Goal: Task Accomplishment & Management: Manage account settings

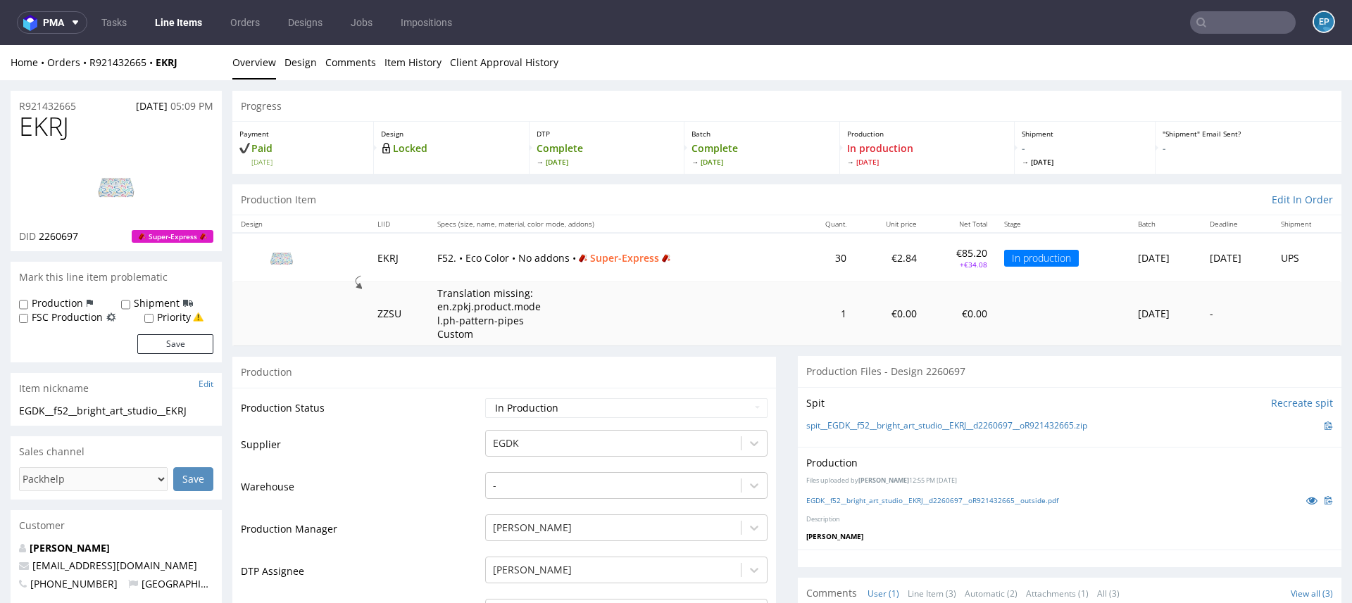
scroll to position [263, 0]
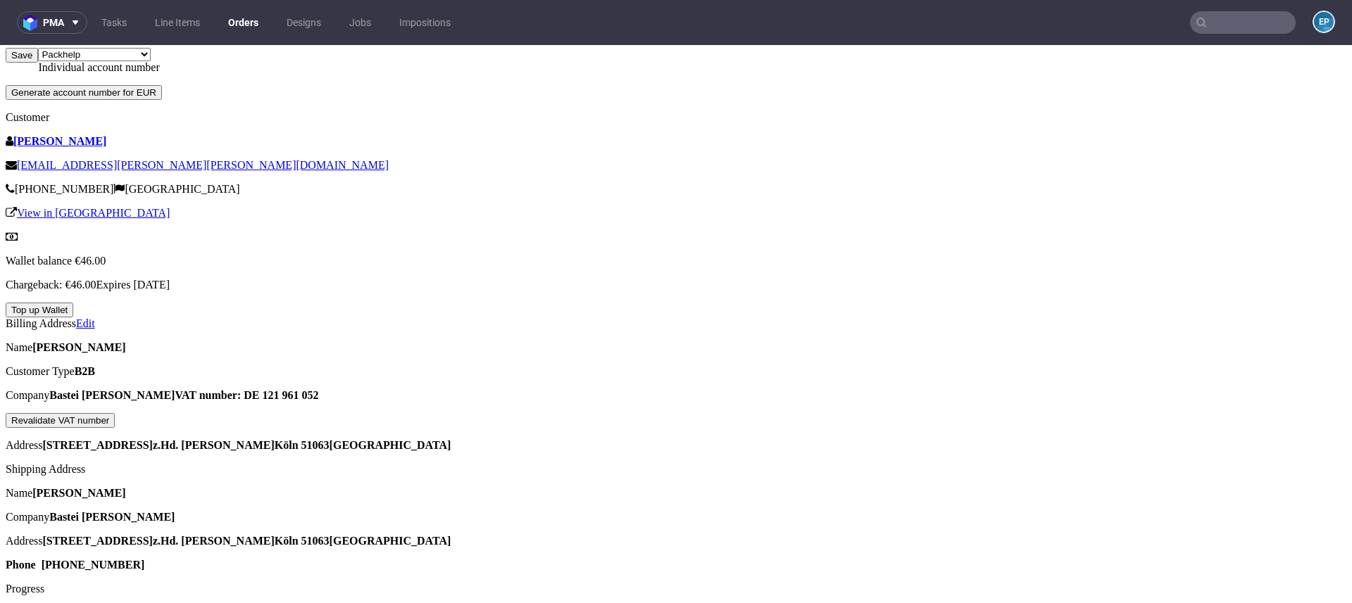
scroll to position [536, 0]
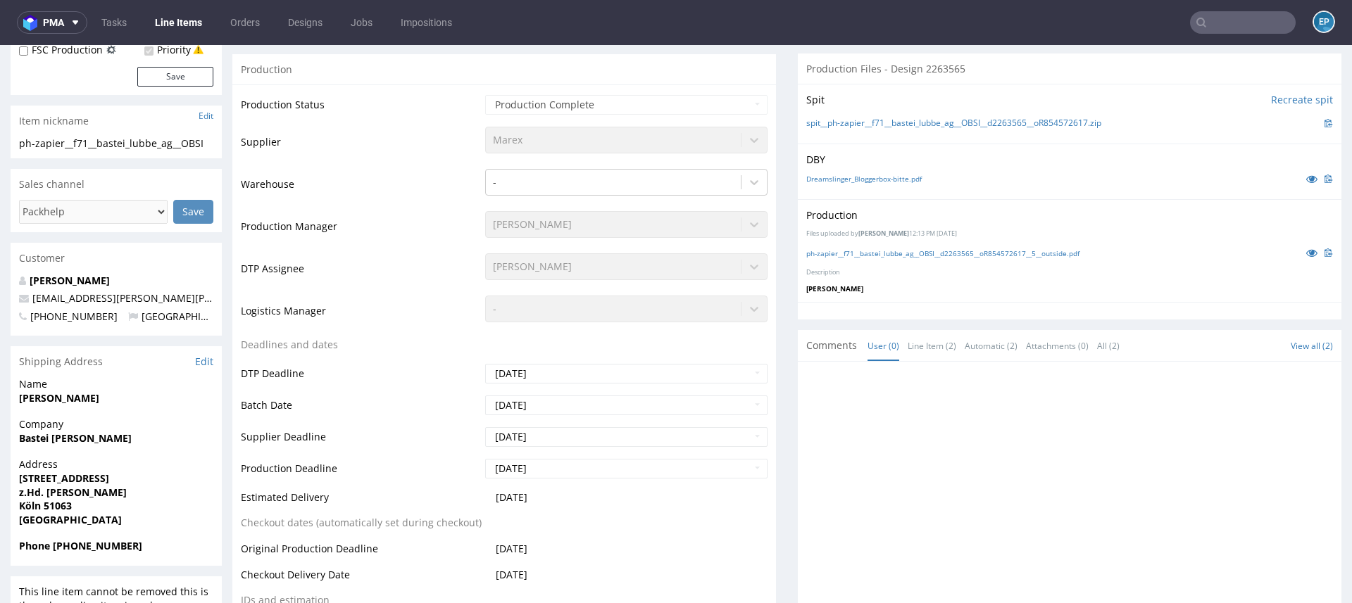
scroll to position [353, 0]
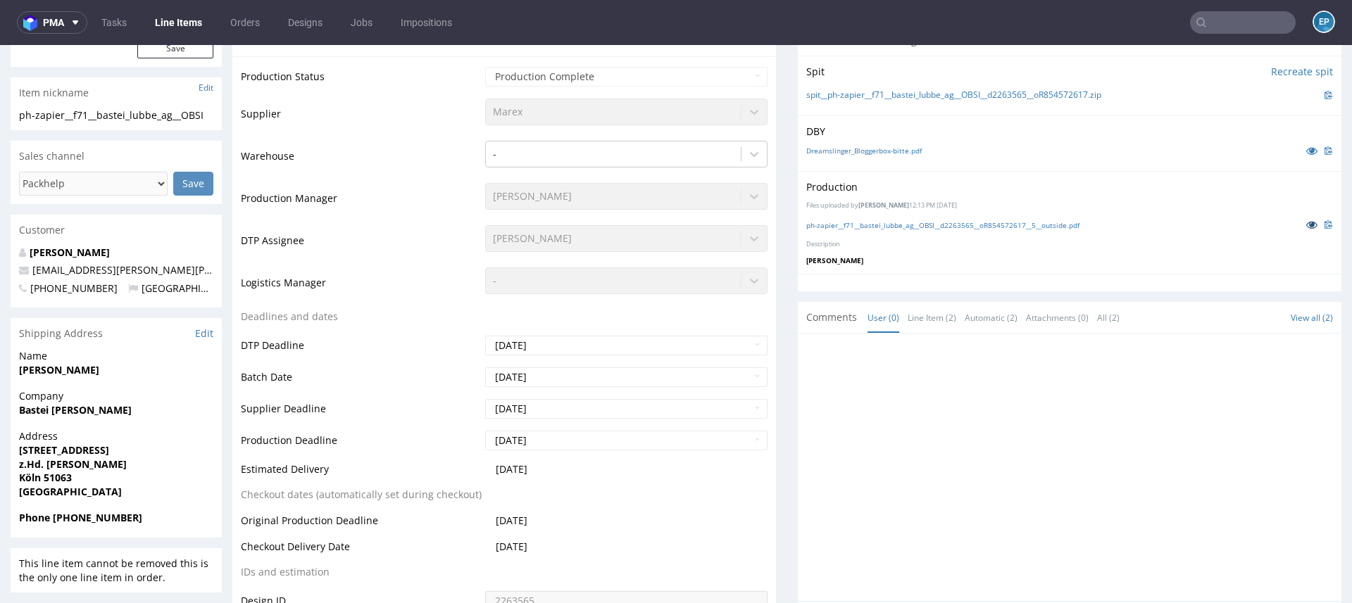
click at [1306, 220] on icon at bounding box center [1311, 225] width 11 height 10
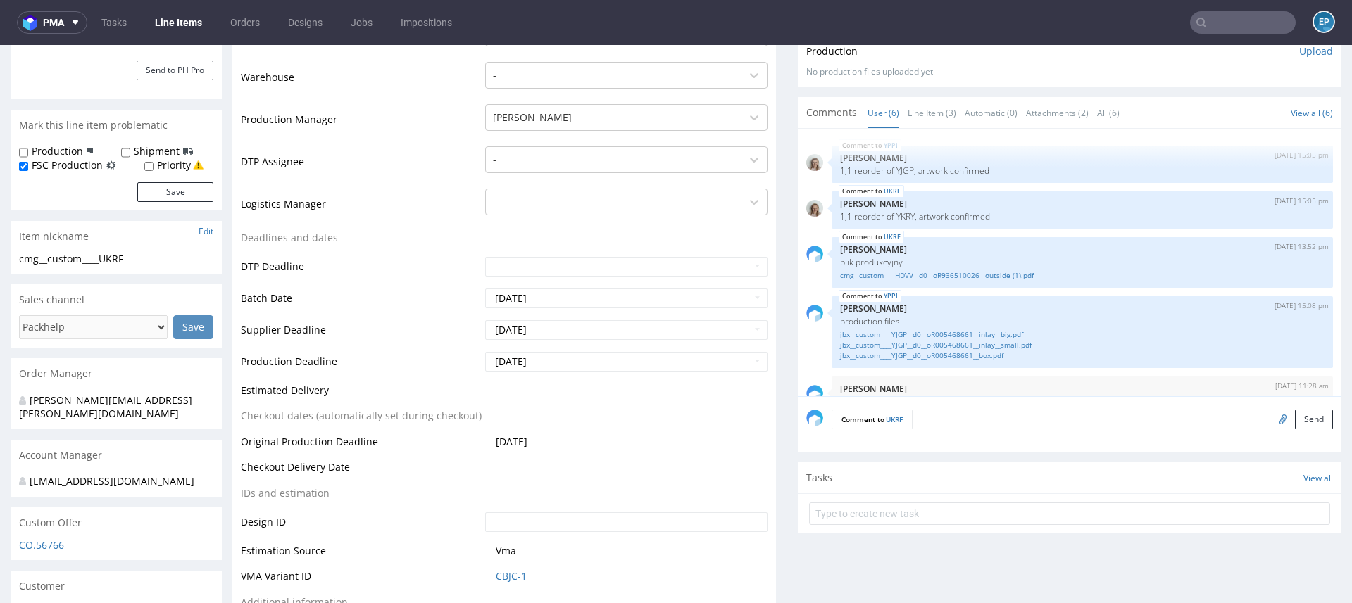
scroll to position [72, 0]
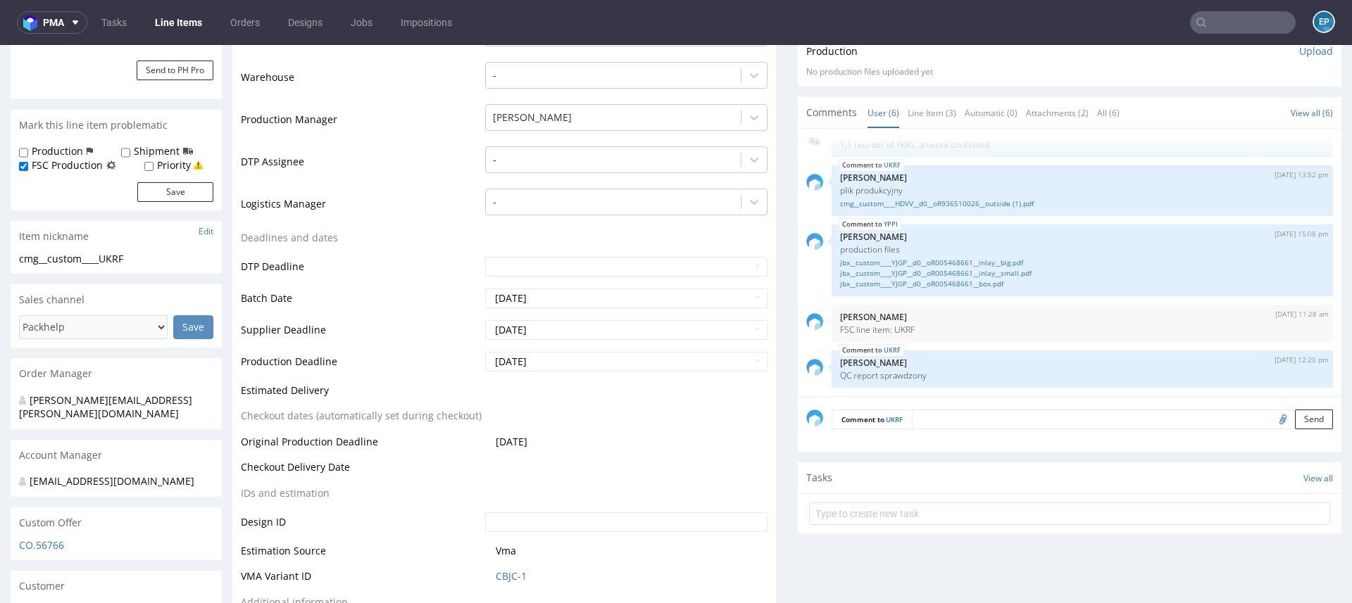
click at [171, 18] on link "Line Items" at bounding box center [178, 22] width 64 height 23
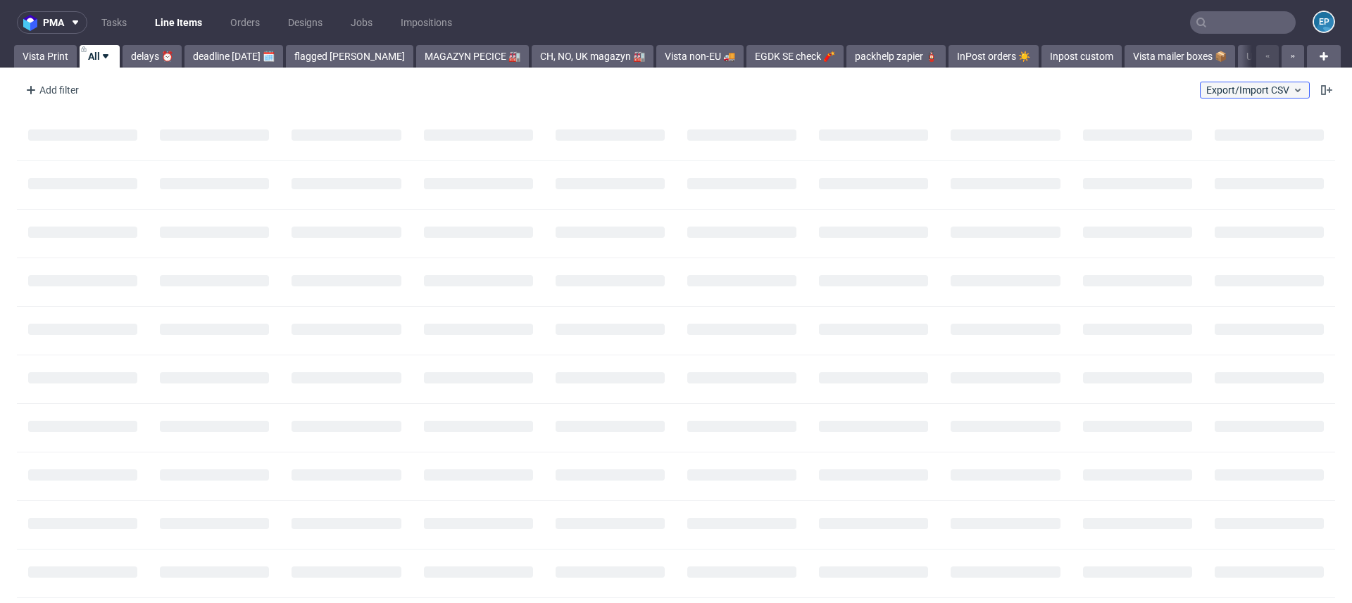
click at [1236, 84] on span "Export/Import CSV" at bounding box center [1254, 89] width 97 height 11
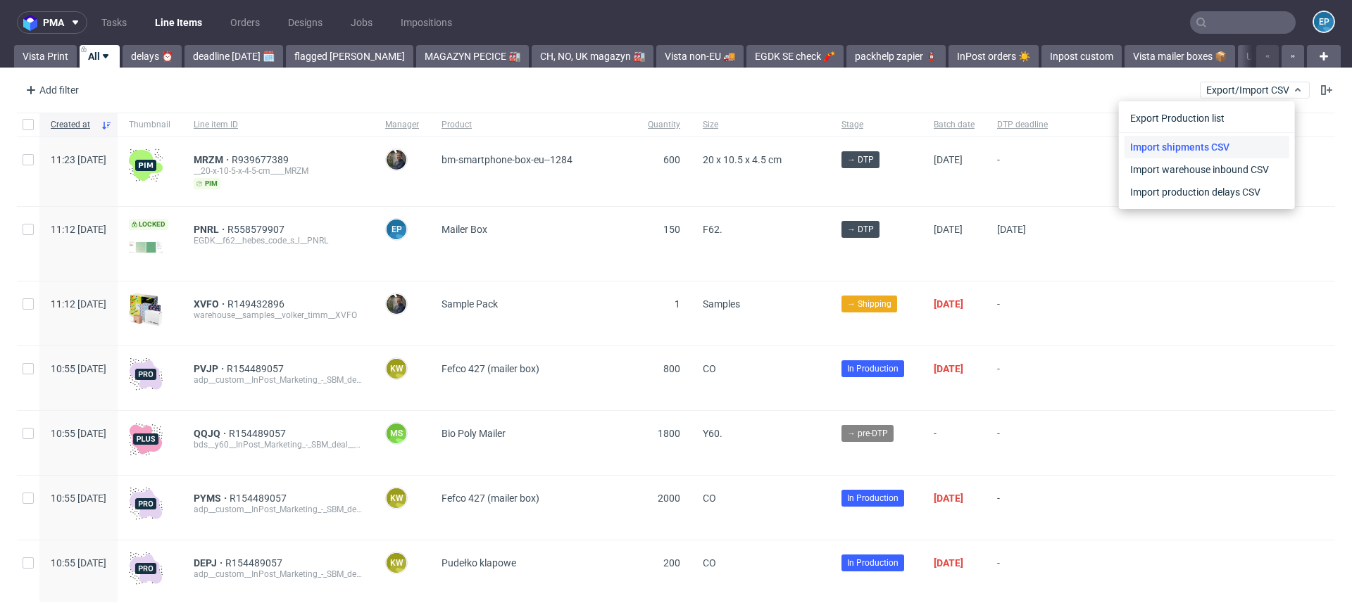
click at [1212, 144] on link "Import shipments CSV" at bounding box center [1206, 147] width 165 height 23
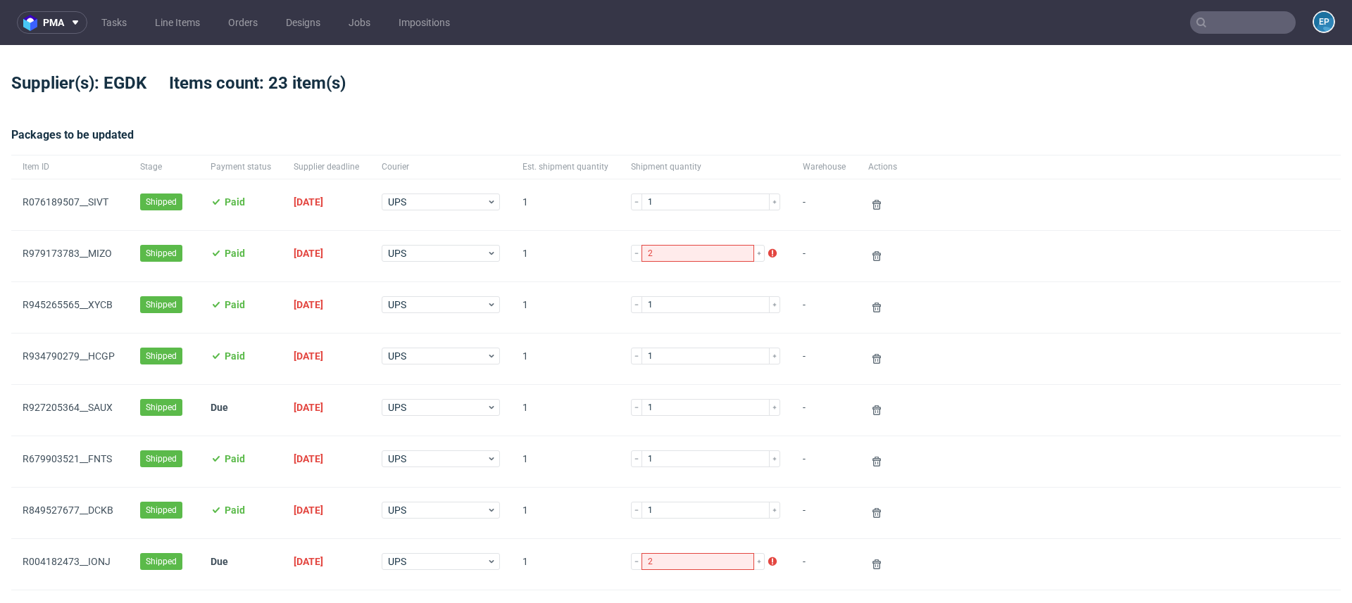
click at [1218, 18] on input "text" at bounding box center [1243, 22] width 106 height 23
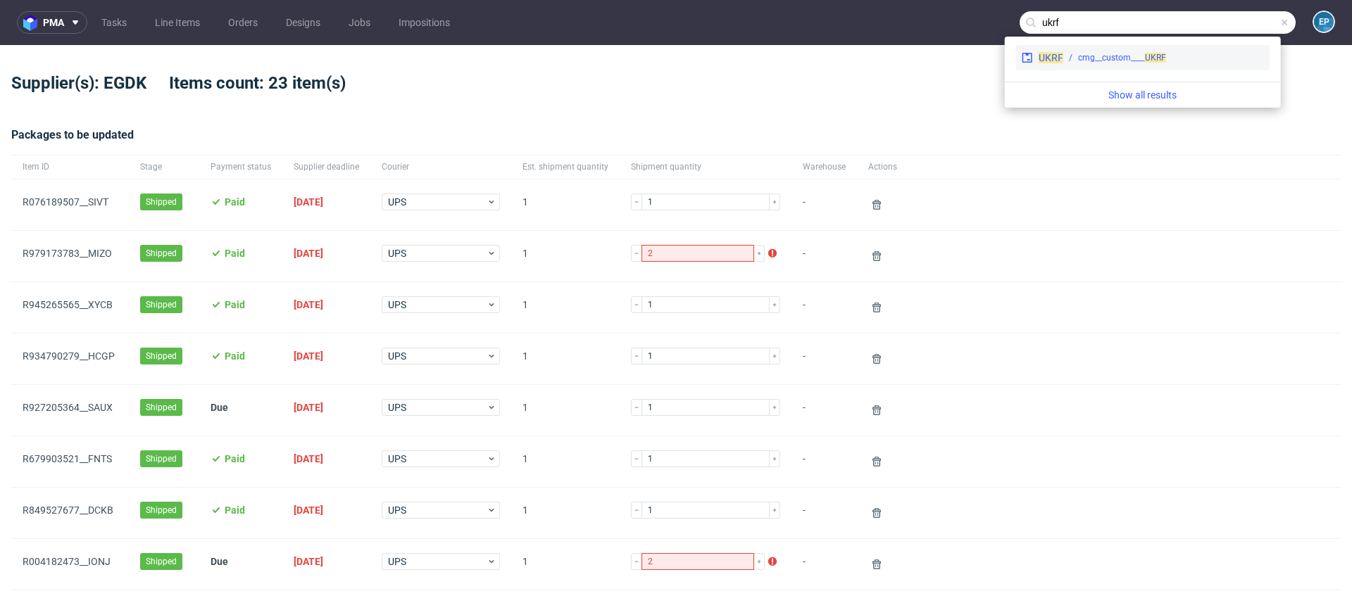
type input "ukrf"
click at [1088, 56] on div "cmg__custom____ UKRF" at bounding box center [1122, 57] width 88 height 13
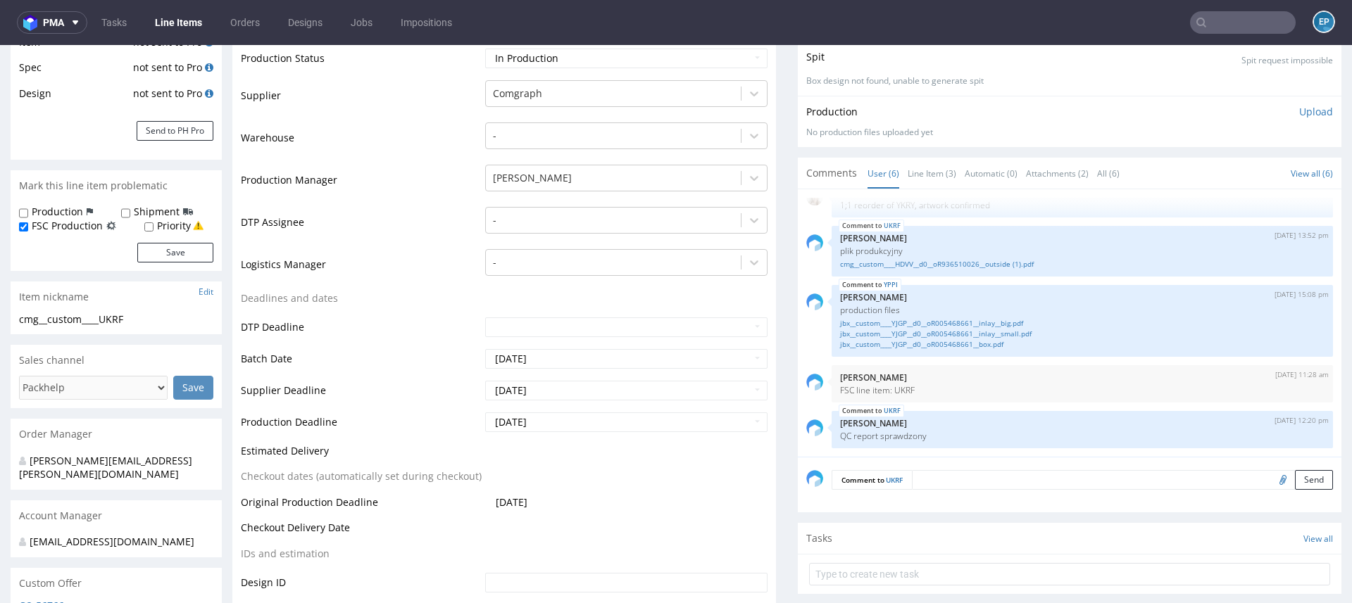
scroll to position [251, 0]
click at [929, 172] on link "Line Item (3)" at bounding box center [931, 174] width 49 height 30
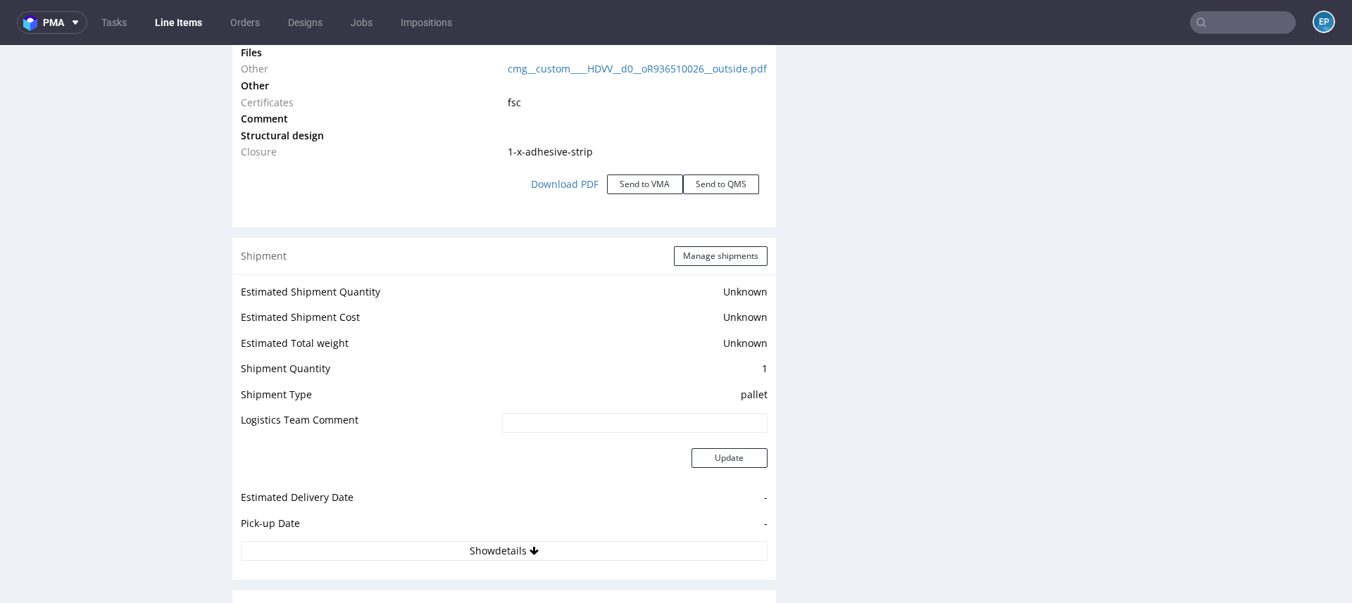
scroll to position [1741, 0]
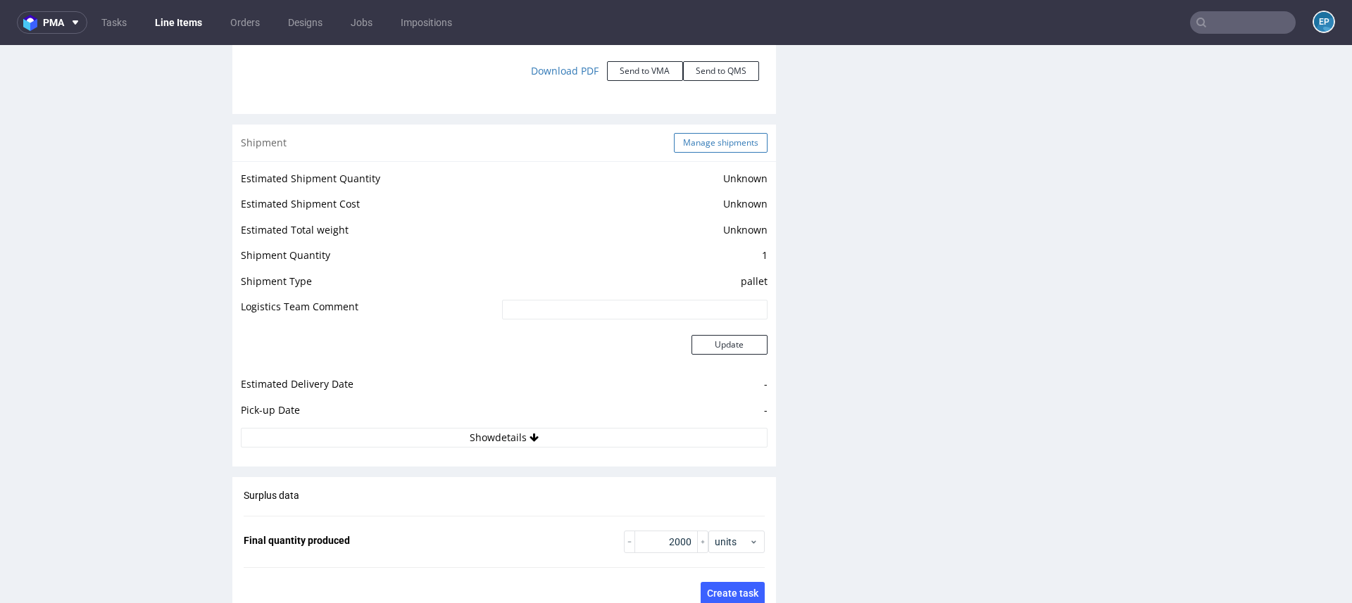
click at [724, 153] on button "Manage shipments" at bounding box center [721, 143] width 94 height 20
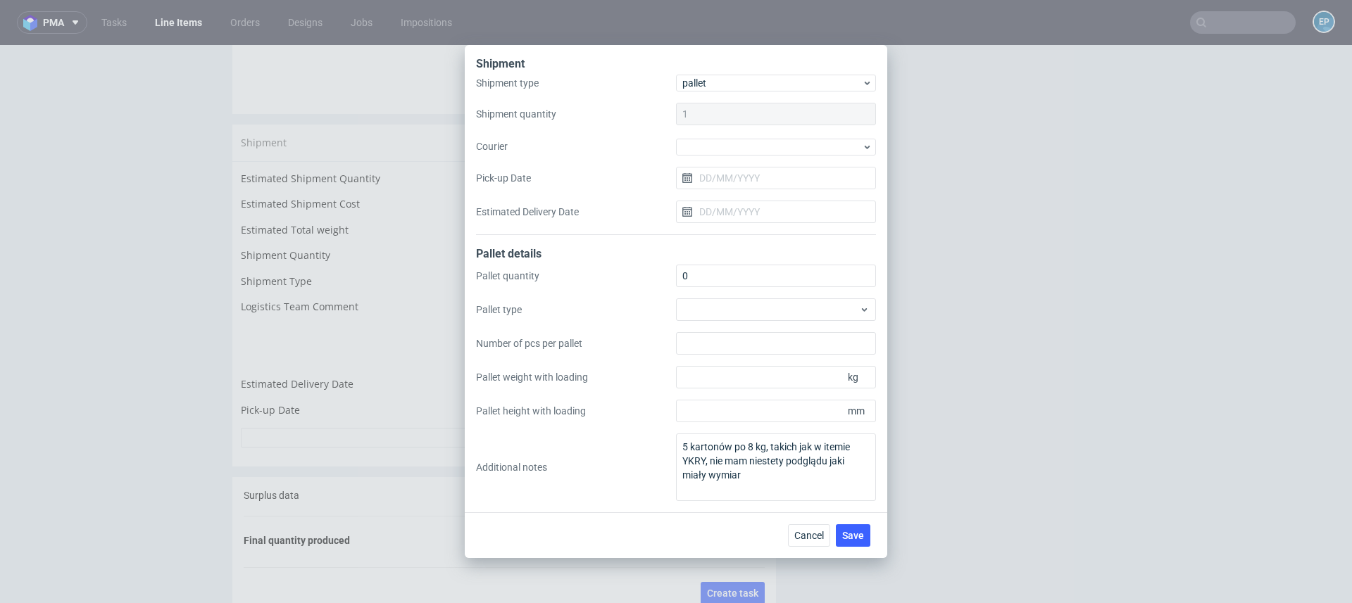
click at [927, 274] on div "Shipment Shipment type pallet Shipment quantity 1 Courier Pick-up Date Estimate…" at bounding box center [676, 301] width 1352 height 603
click at [806, 532] on span "Cancel" at bounding box center [809, 536] width 30 height 10
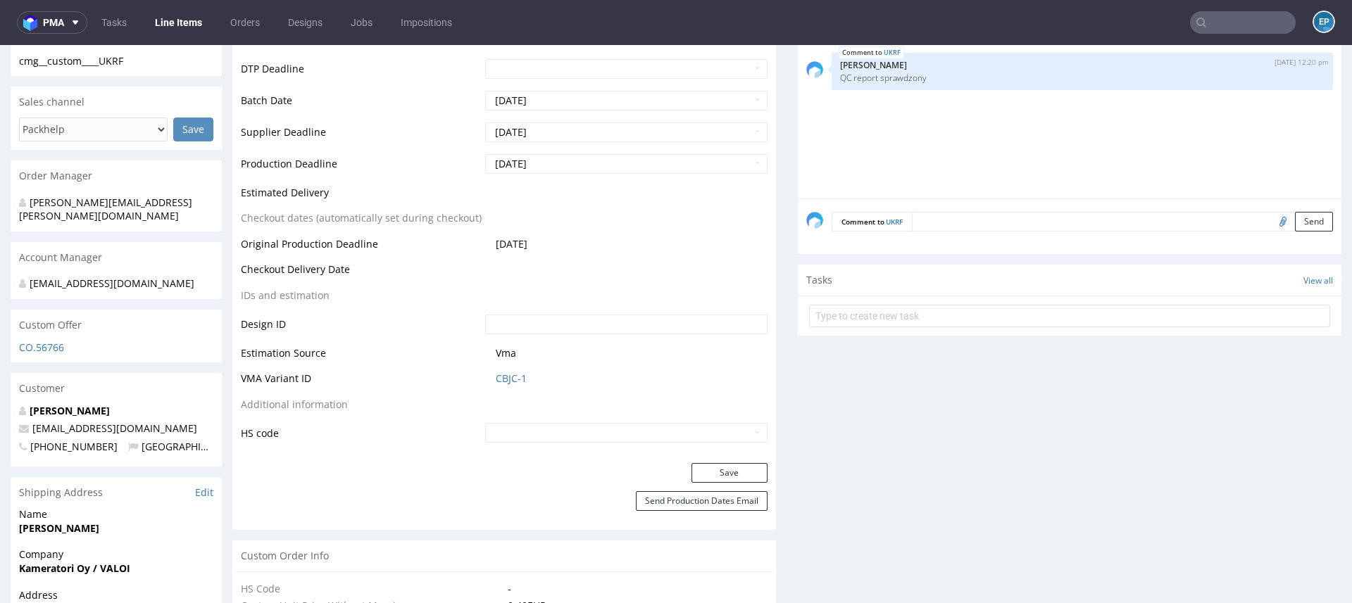
scroll to position [0, 0]
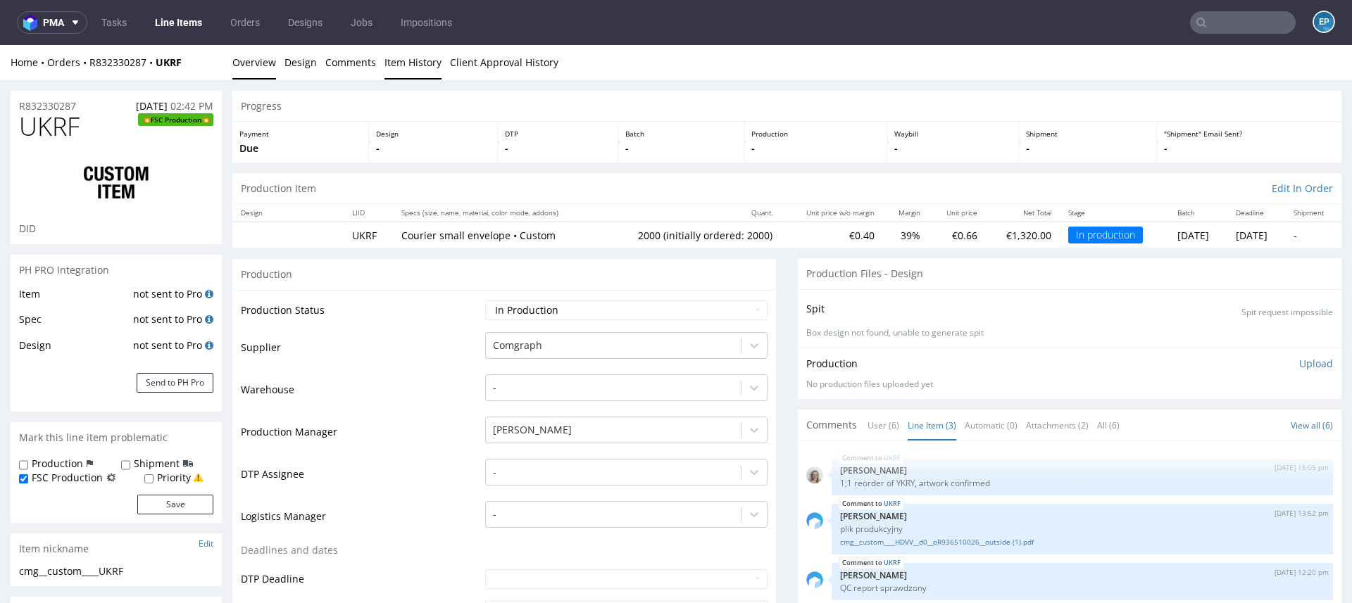
click at [399, 75] on link "Item History" at bounding box center [412, 62] width 57 height 34
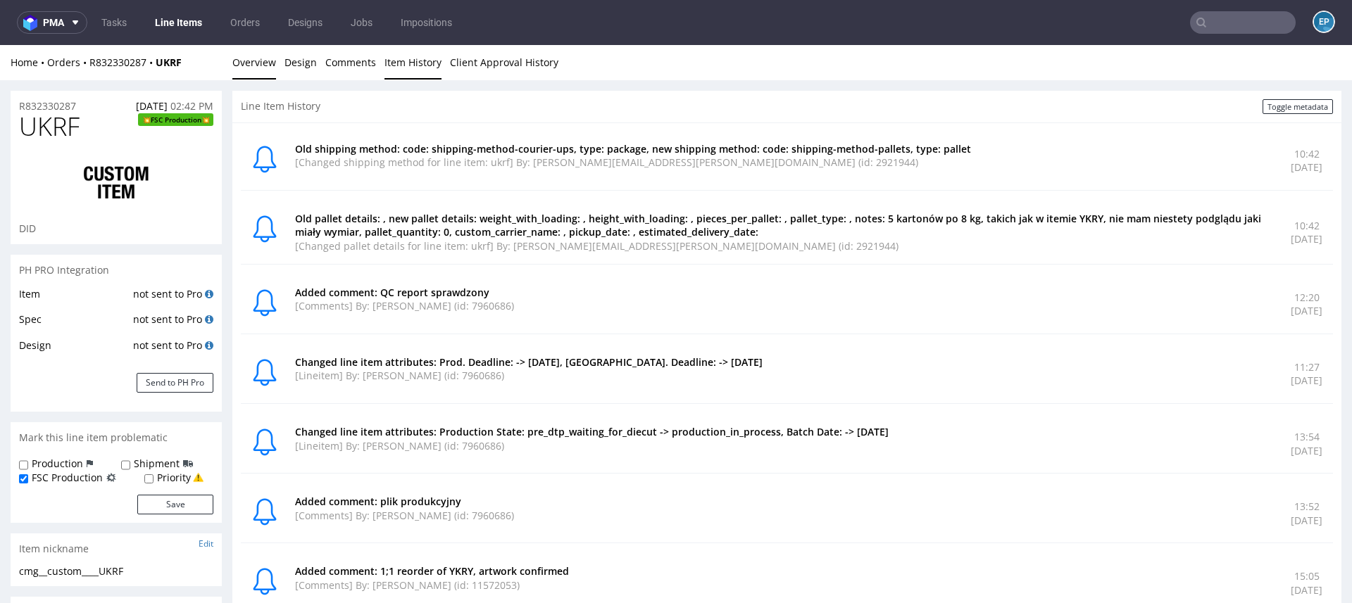
click at [255, 61] on link "Overview" at bounding box center [254, 62] width 44 height 34
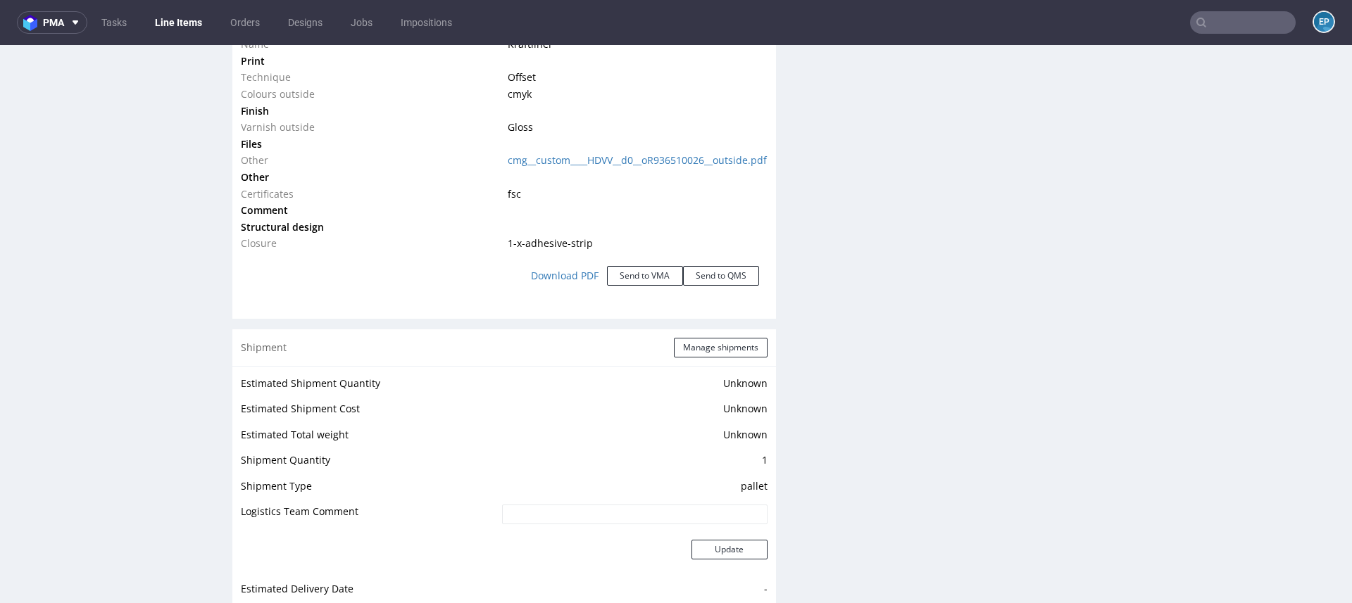
scroll to position [1657, 0]
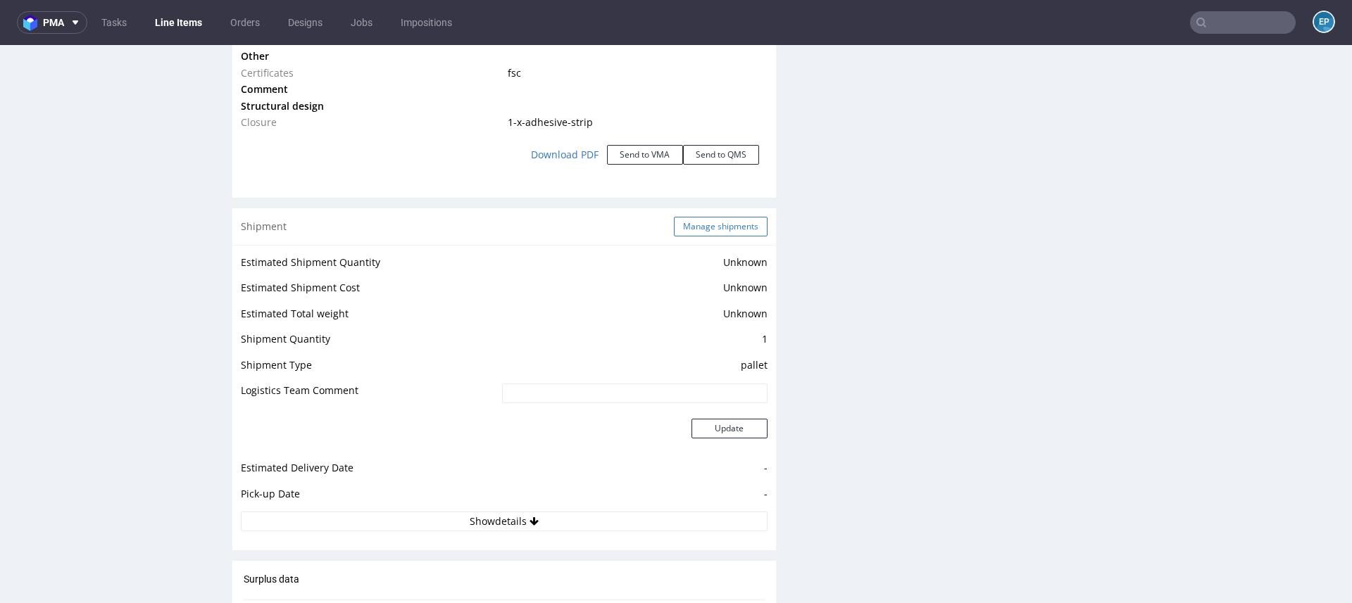
click at [691, 237] on button "Manage shipments" at bounding box center [721, 227] width 94 height 20
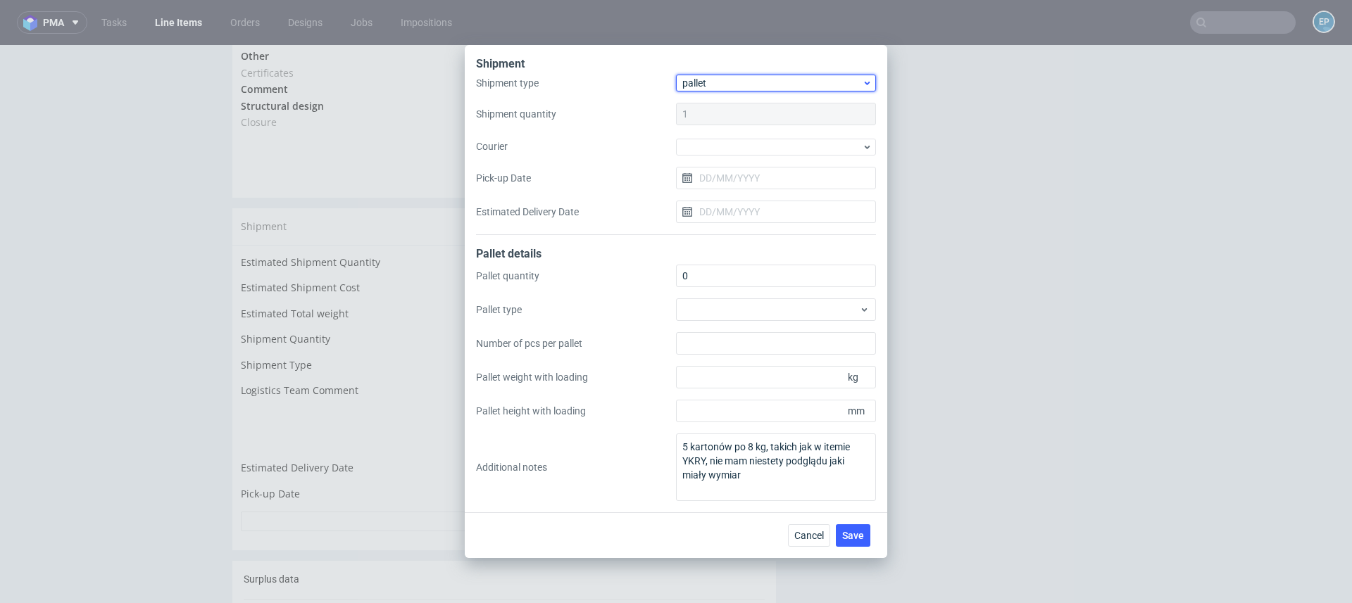
click at [707, 81] on span "pallet" at bounding box center [772, 83] width 180 height 14
click at [708, 107] on div "pallet" at bounding box center [775, 113] width 189 height 25
click at [700, 83] on span "pallet" at bounding box center [772, 83] width 180 height 14
click at [699, 134] on div "package" at bounding box center [775, 138] width 189 height 25
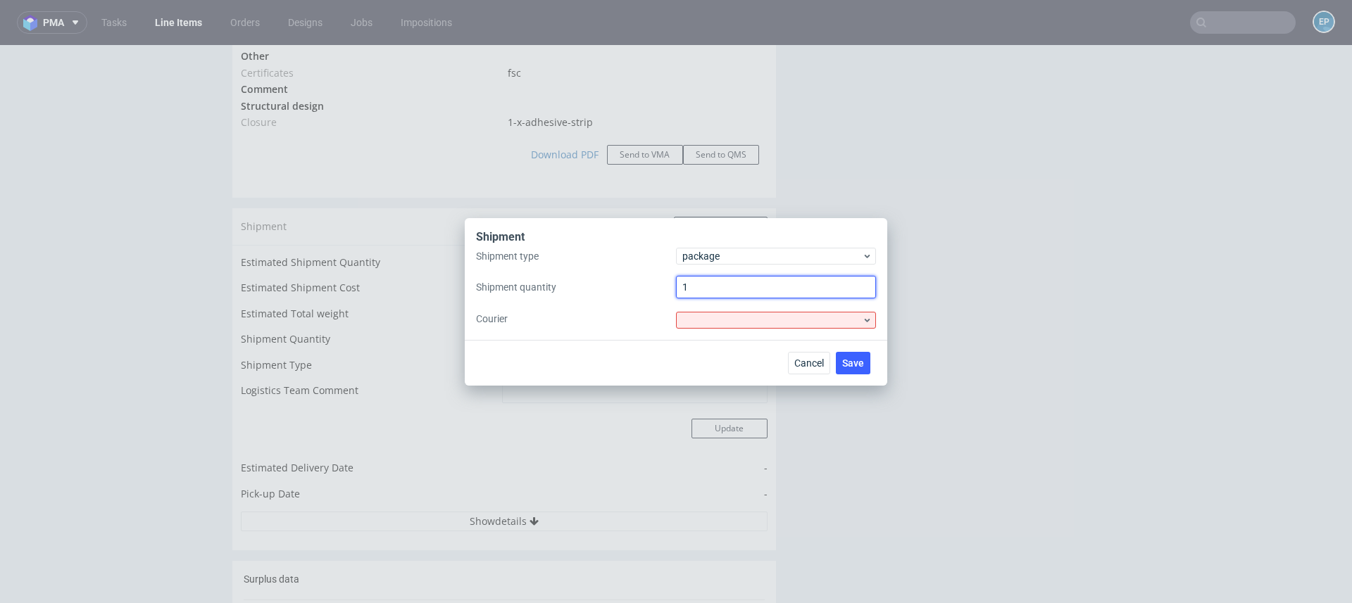
click at [713, 285] on input "1" at bounding box center [776, 287] width 200 height 23
type input "5"
click at [720, 328] on div "Shipment Shipment type package Shipment quantity 5 Courier" at bounding box center [676, 279] width 422 height 122
click at [719, 325] on div at bounding box center [776, 320] width 200 height 17
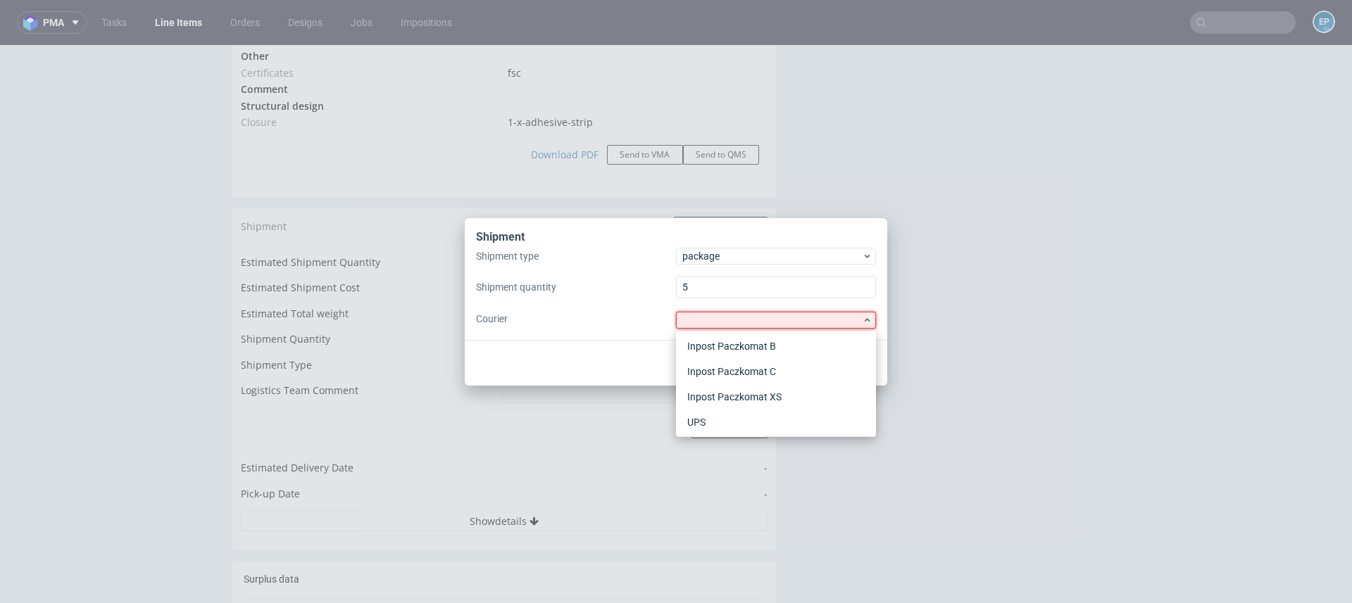
scroll to position [134, 0]
click at [720, 410] on div "UPS" at bounding box center [775, 418] width 189 height 25
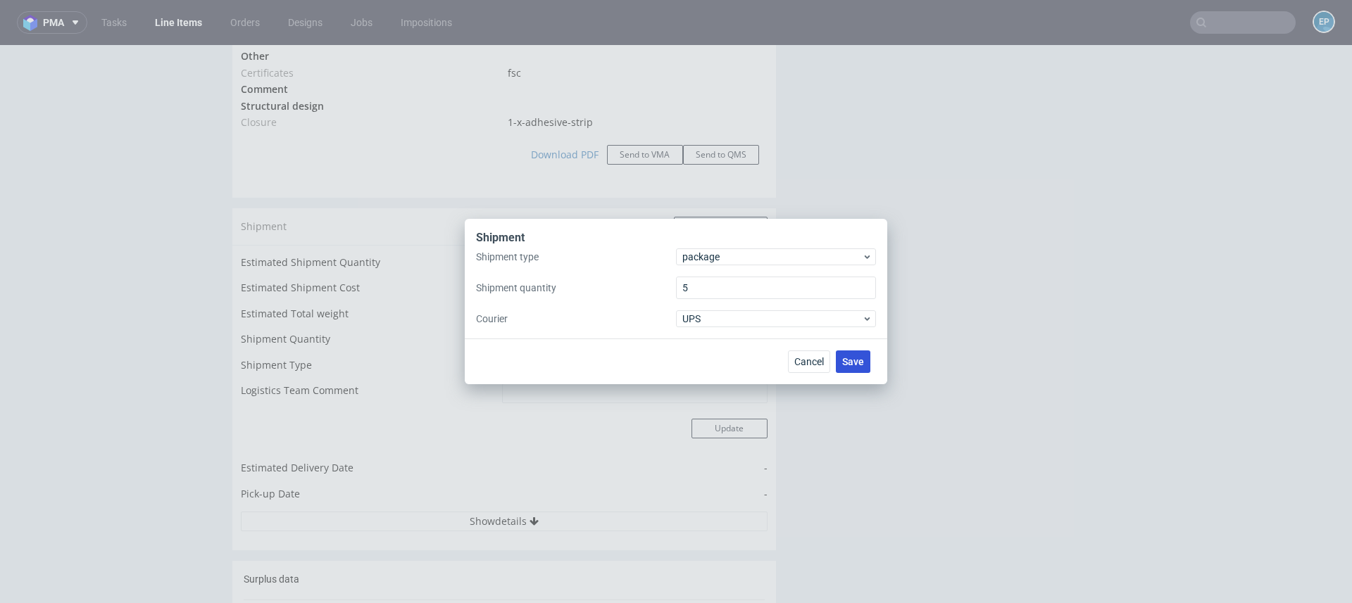
click at [856, 358] on span "Save" at bounding box center [853, 362] width 22 height 10
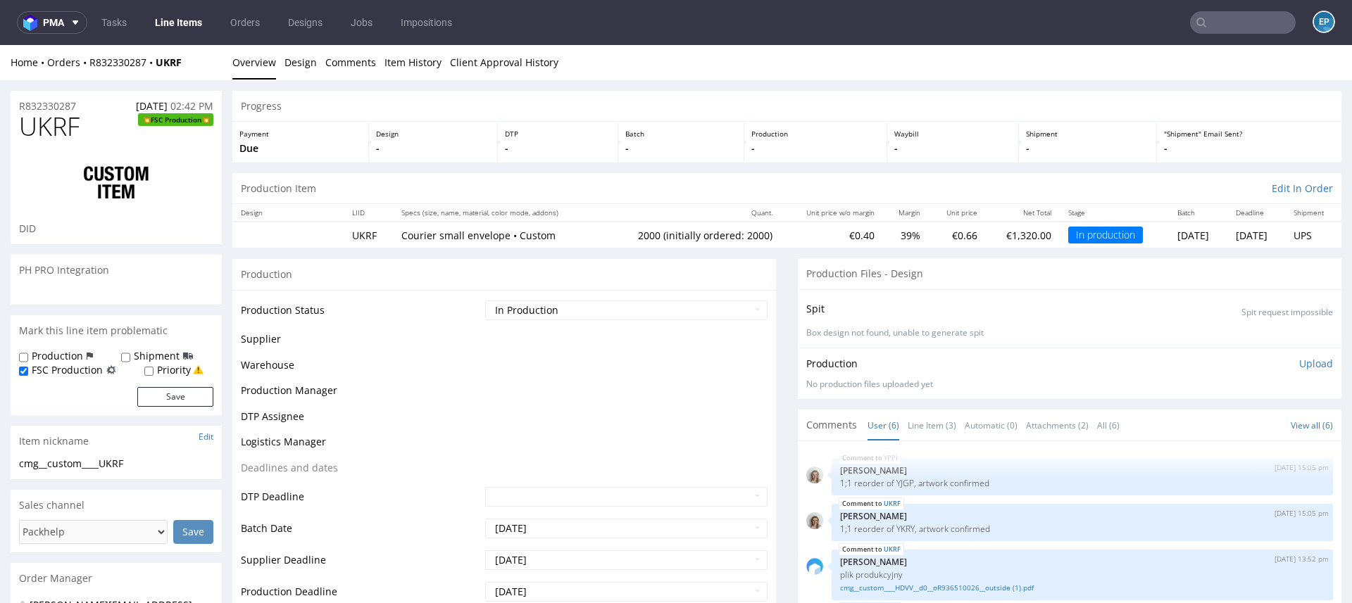
scroll to position [72, 0]
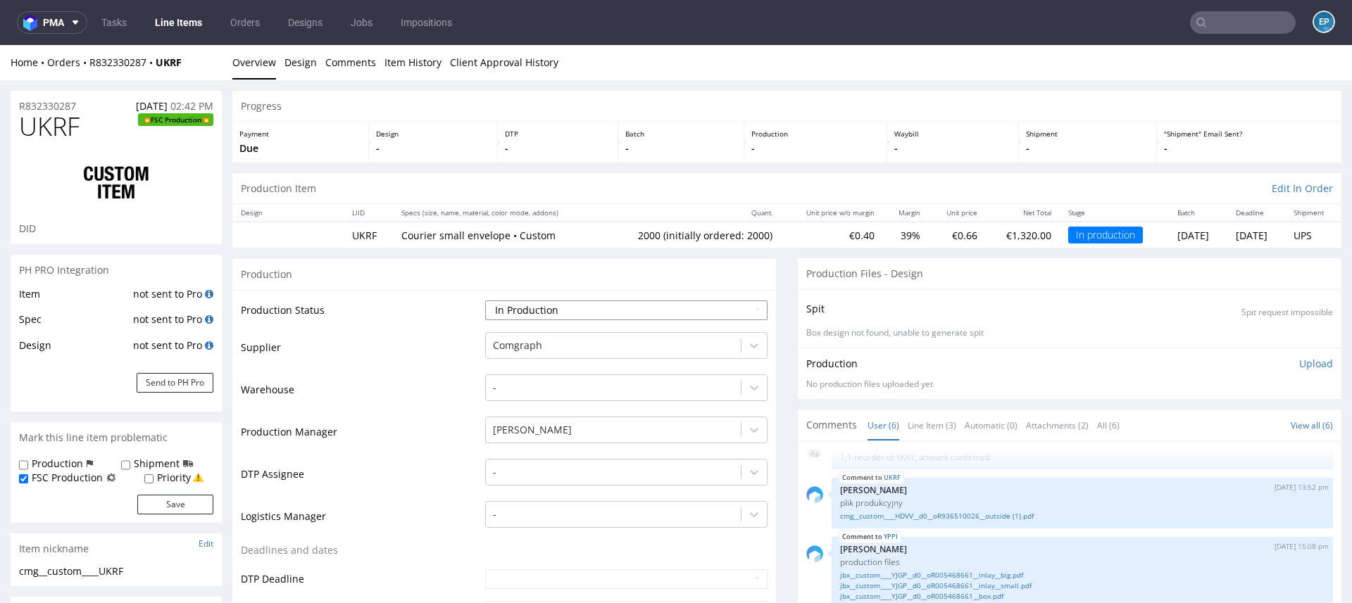
click at [553, 313] on select "Waiting for Artwork Waiting for Diecut Waiting for Mockup Waiting for DTP Waiti…" at bounding box center [626, 311] width 282 height 20
select select "production_complete"
click at [485, 301] on select "Waiting for Artwork Waiting for Diecut Waiting for Mockup Waiting for DTP Waiti…" at bounding box center [626, 311] width 282 height 20
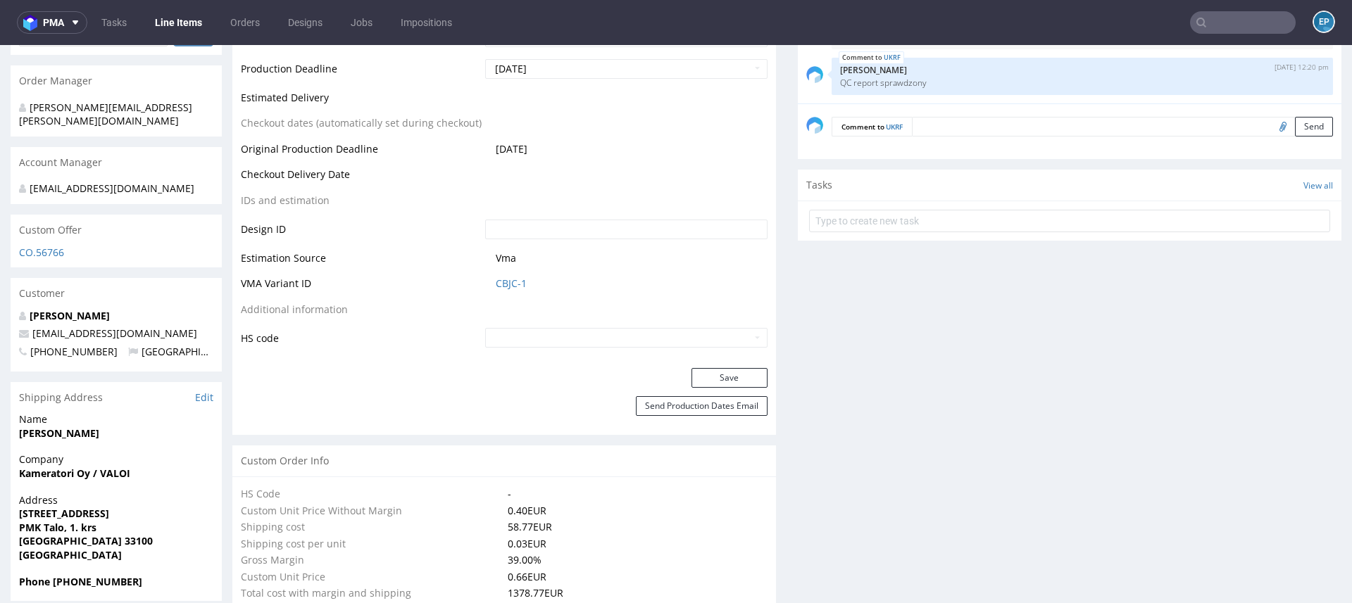
scroll to position [662, 0]
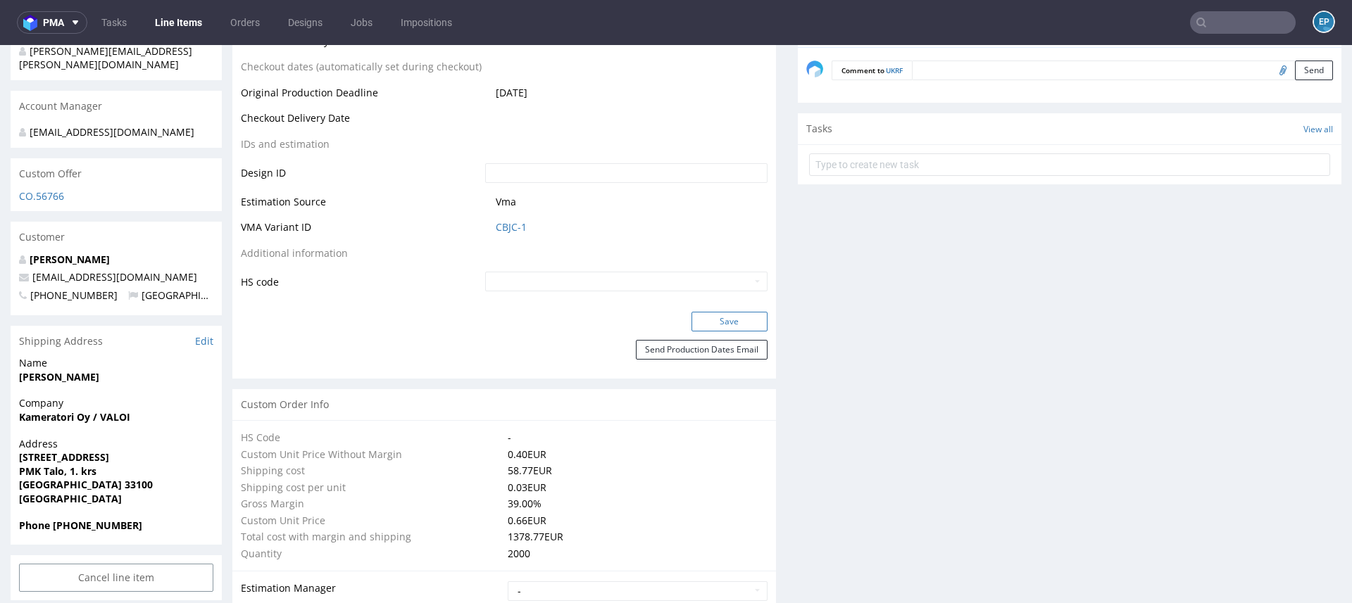
click at [725, 320] on button "Save" at bounding box center [729, 322] width 76 height 20
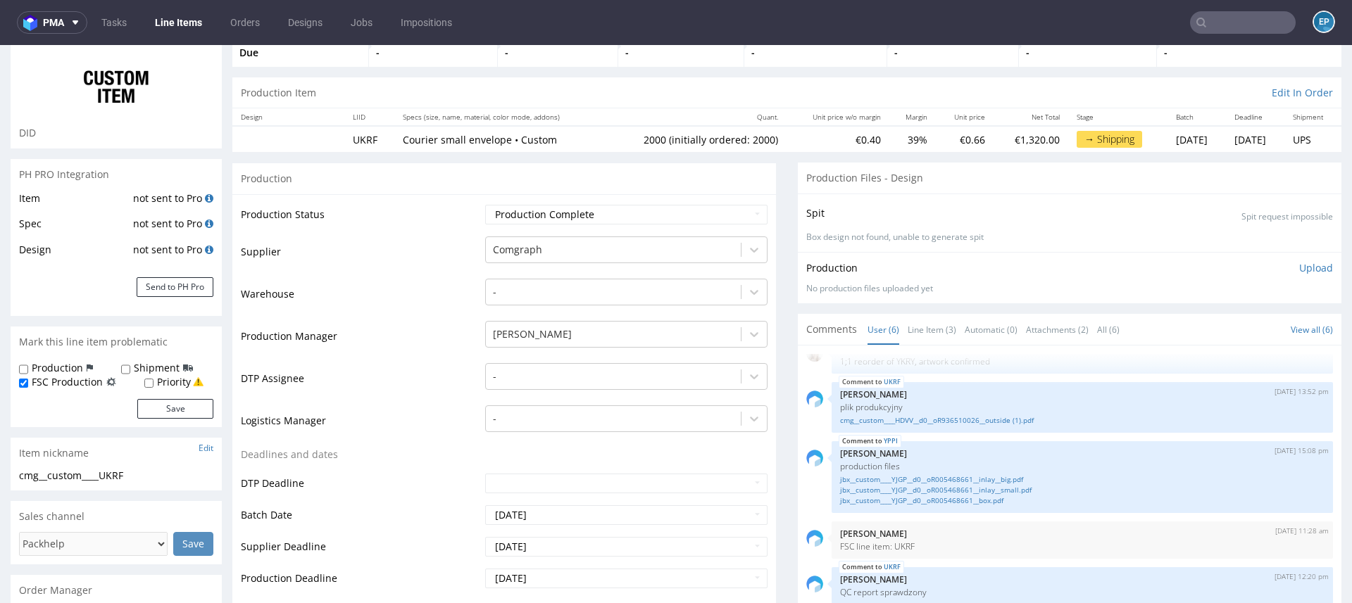
scroll to position [0, 0]
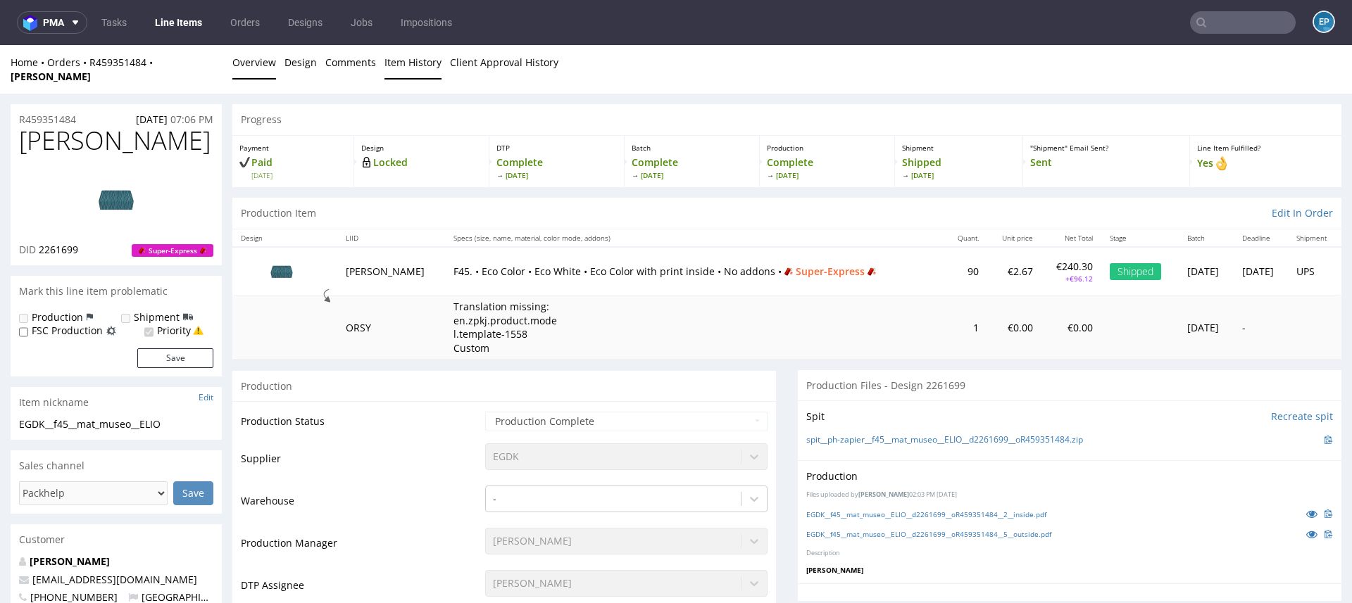
click at [411, 66] on link "Item History" at bounding box center [412, 62] width 57 height 34
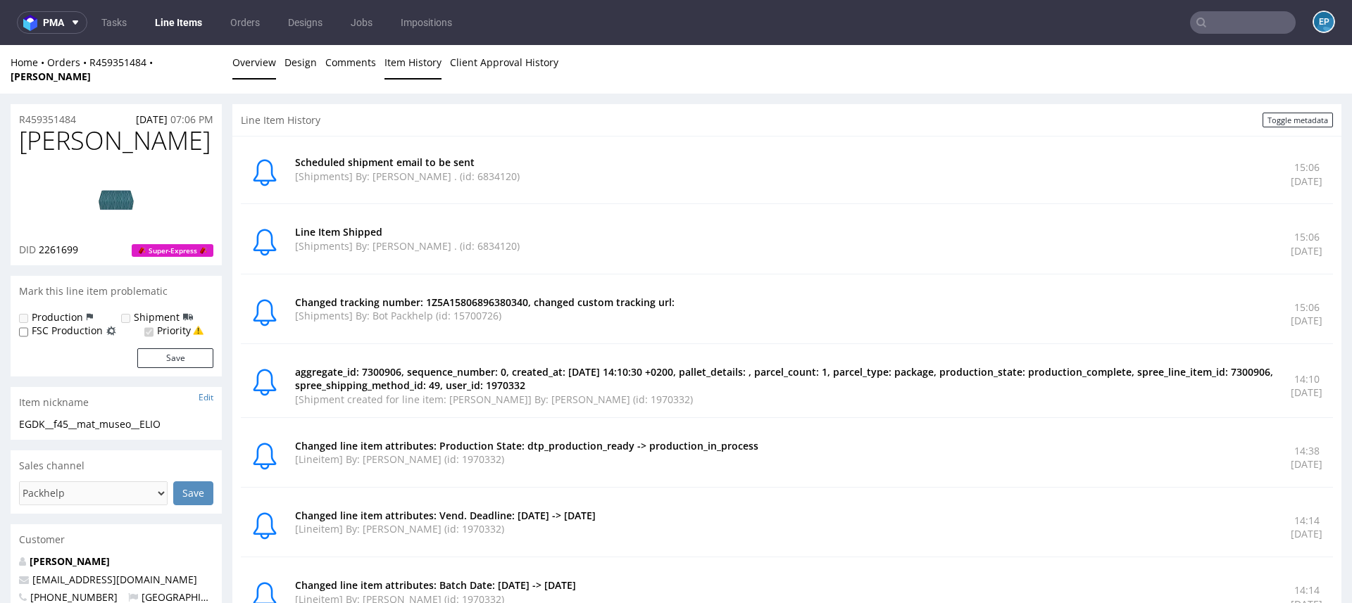
click at [254, 63] on link "Overview" at bounding box center [254, 62] width 44 height 34
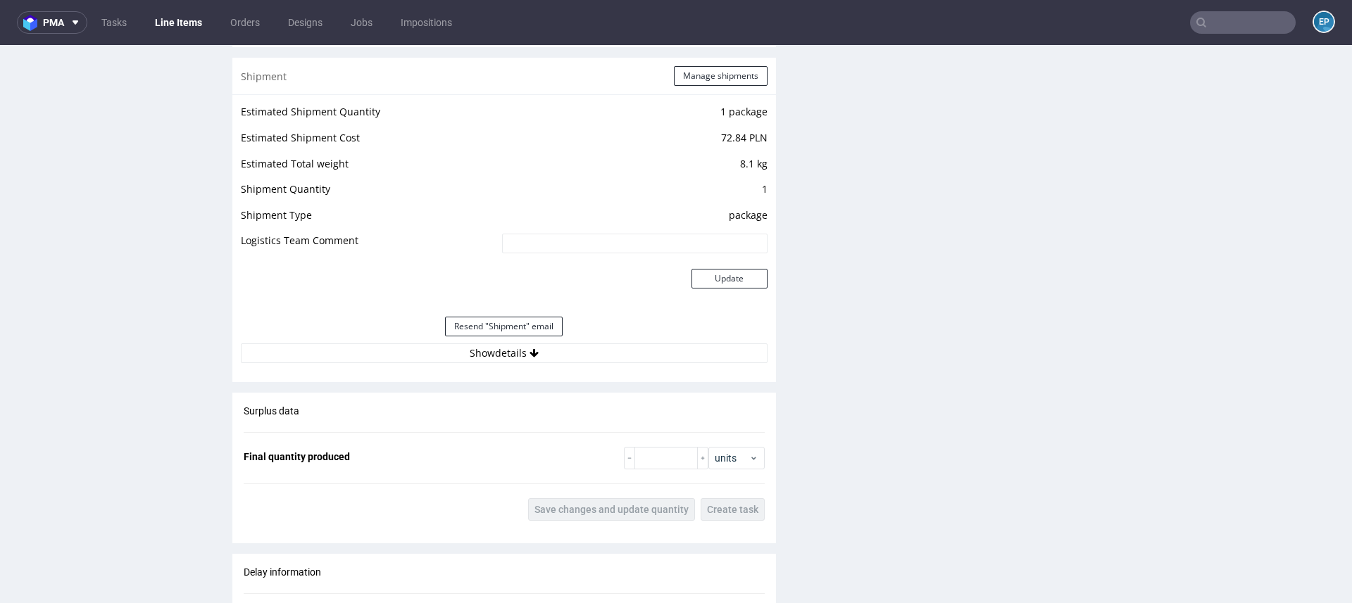
scroll to position [1443, 0]
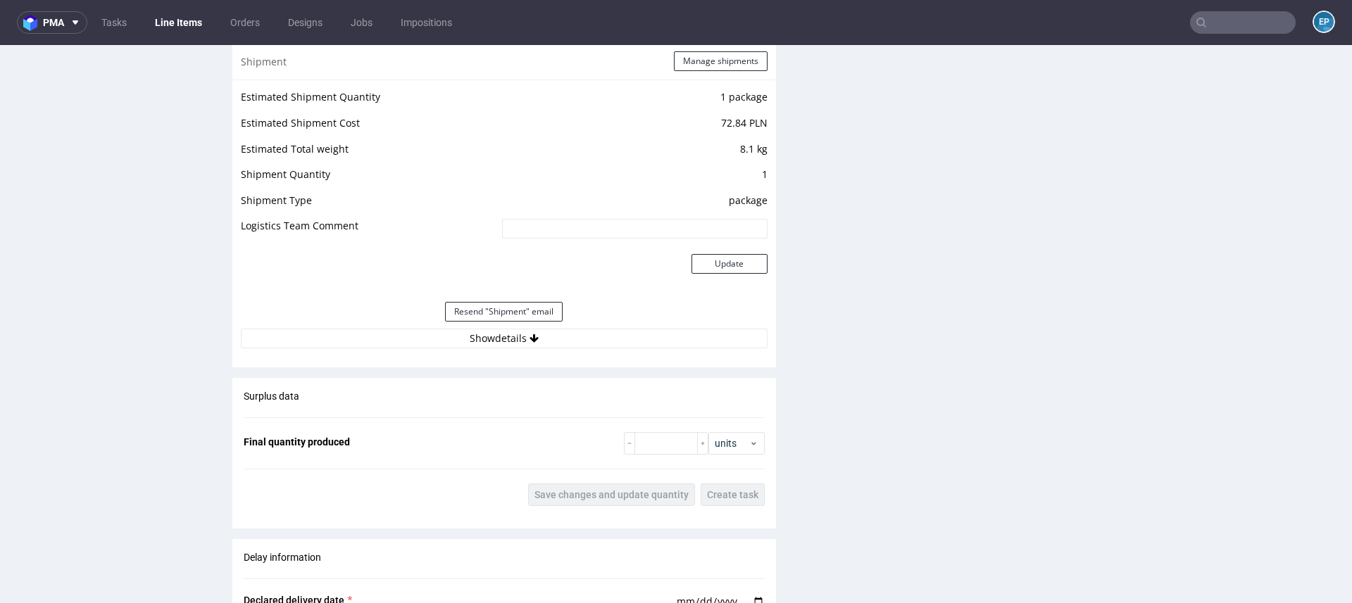
click at [517, 334] on div "Estimated Shipment Quantity 1 package Estimated Shipment Cost 72.84 PLN Estimat…" at bounding box center [503, 218] width 543 height 277
click at [511, 329] on button "Show details" at bounding box center [504, 339] width 527 height 20
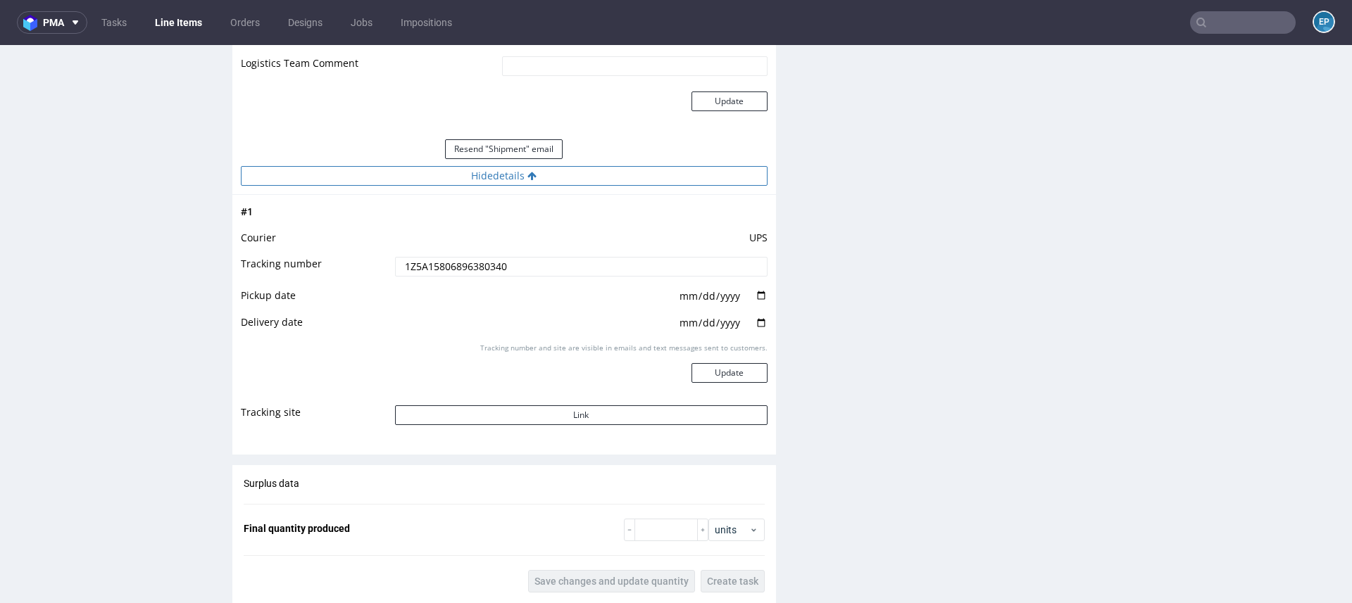
scroll to position [1609, 0]
click at [505, 402] on button "Link" at bounding box center [581, 412] width 372 height 20
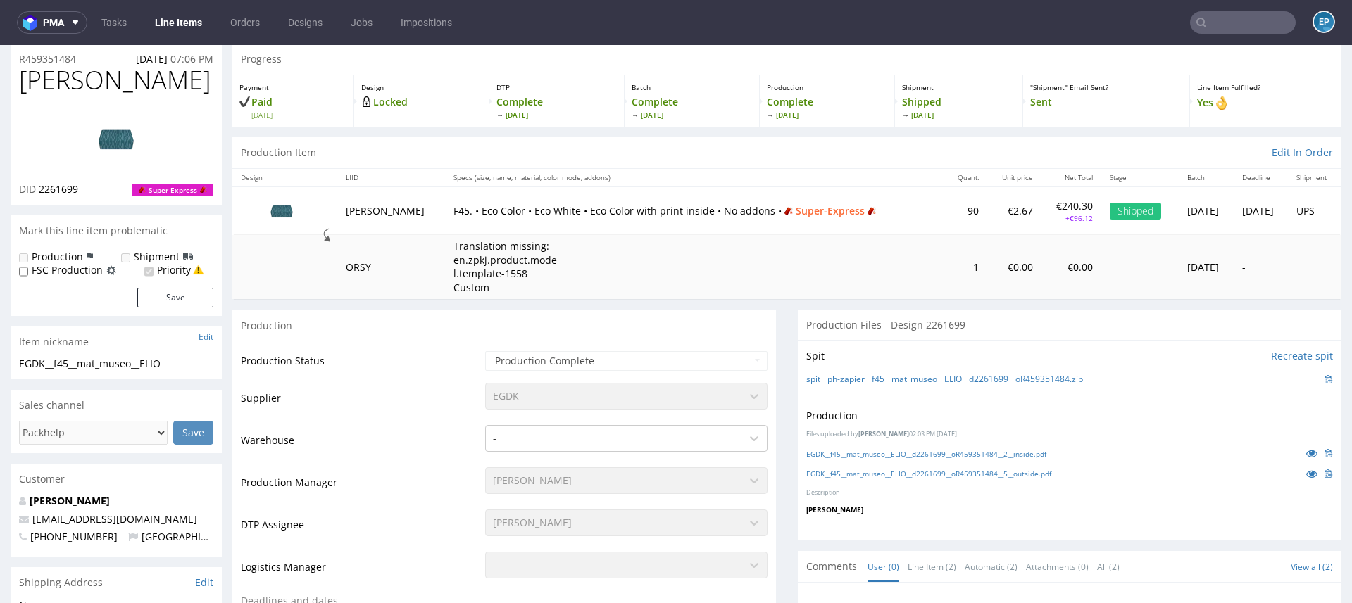
scroll to position [0, 0]
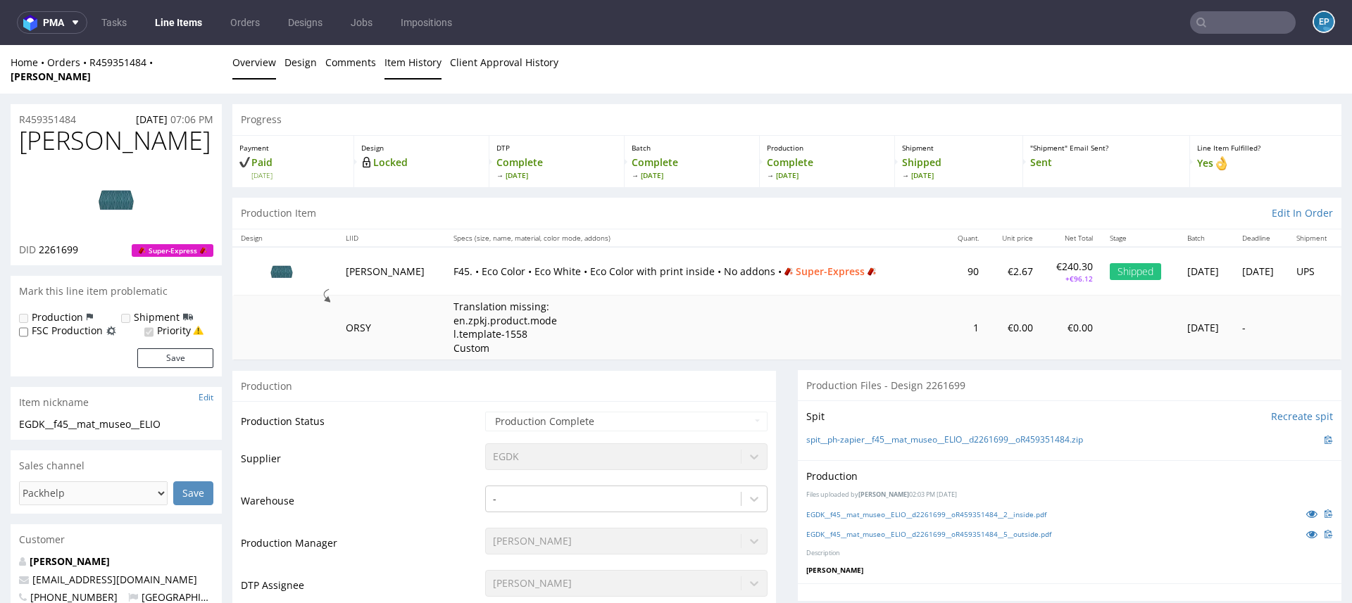
click at [396, 62] on link "Item History" at bounding box center [412, 62] width 57 height 34
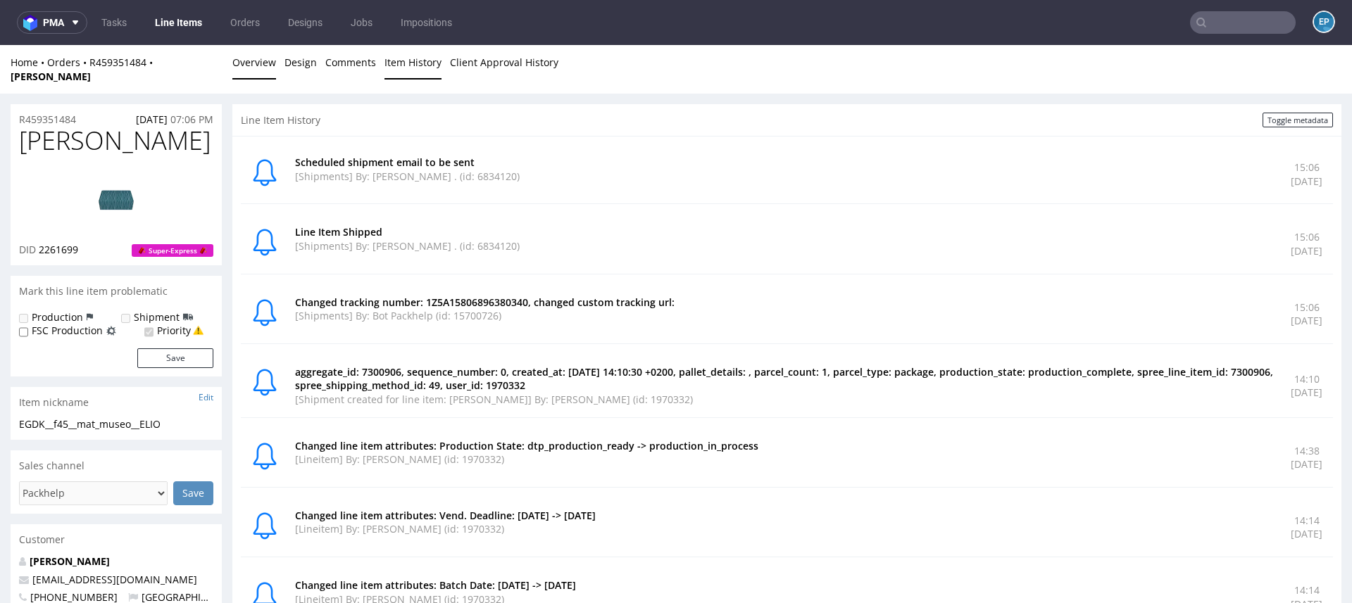
click at [239, 68] on link "Overview" at bounding box center [254, 62] width 44 height 34
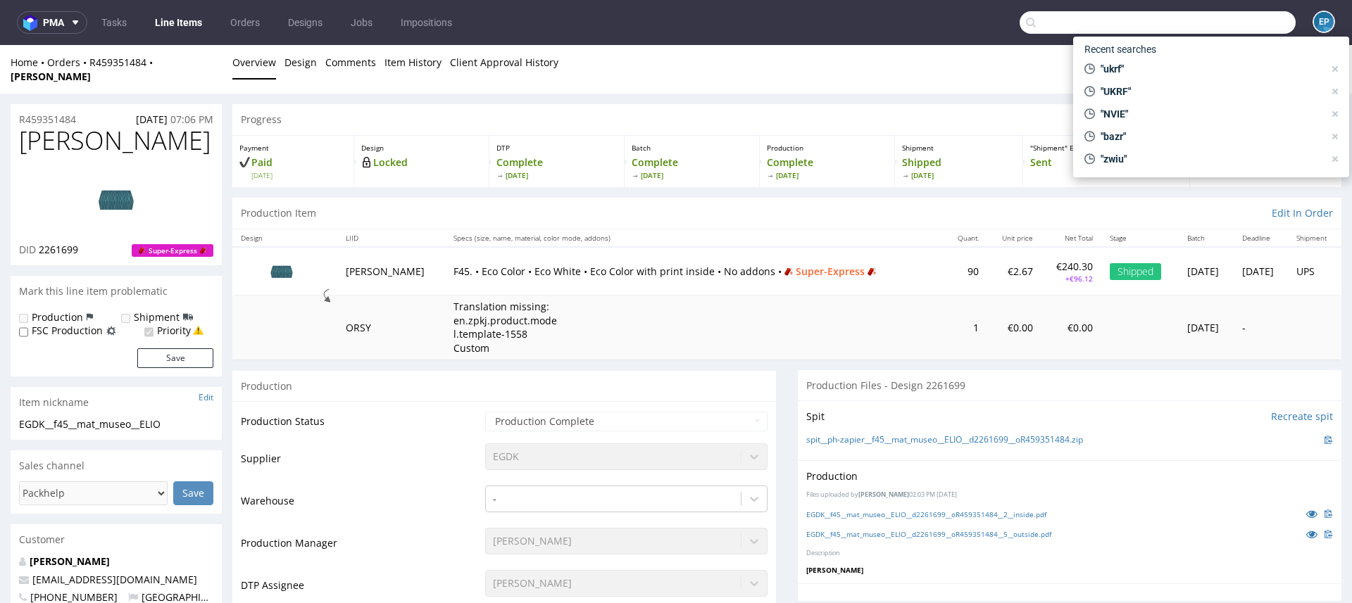
click at [1214, 27] on input "text" at bounding box center [1157, 22] width 276 height 23
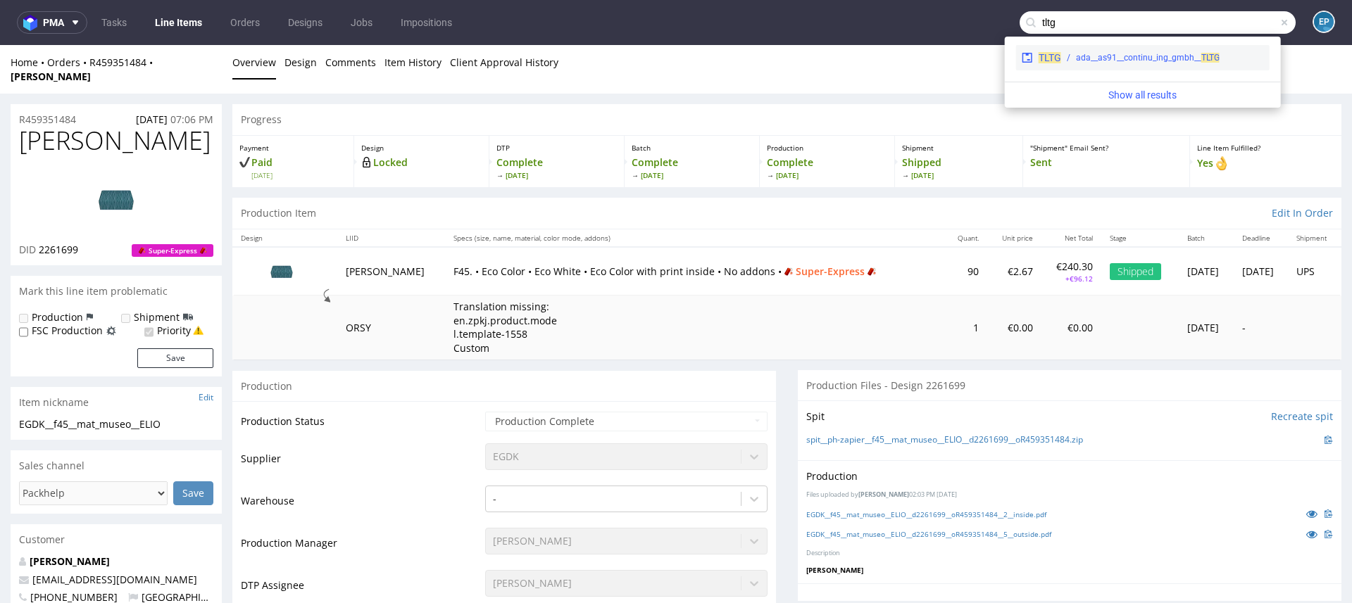
type input "tltg"
click at [1071, 62] on div "ada__as91__continu_ing_gmbh__ TLTG" at bounding box center [1162, 57] width 203 height 13
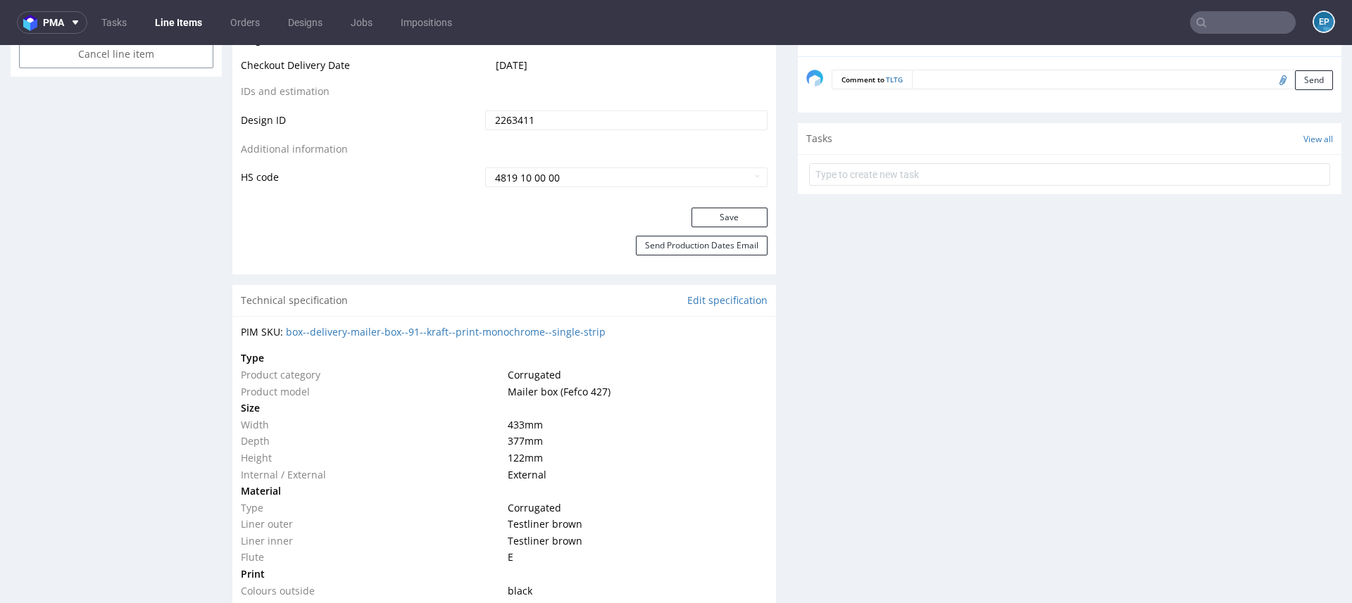
scroll to position [807, 0]
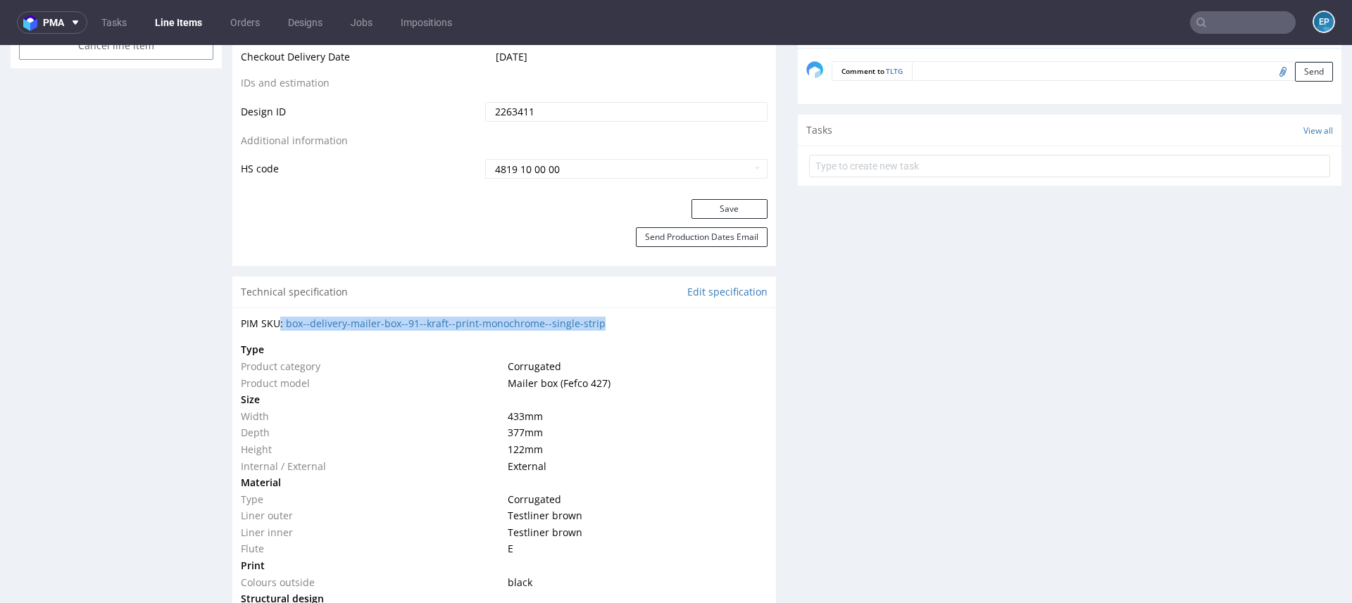
drag, startPoint x: 628, startPoint y: 329, endPoint x: 282, endPoint y: 326, distance: 346.4
click at [282, 326] on div "PIM SKU: box--delivery-mailer-box--91--kraft--print-monochrome--single-strip Ty…" at bounding box center [503, 494] width 543 height 372
click at [382, 342] on td "Type" at bounding box center [372, 349] width 263 height 17
copy link "box--delivery-mailer-box--91--kraft--print-monochrome--single-strip"
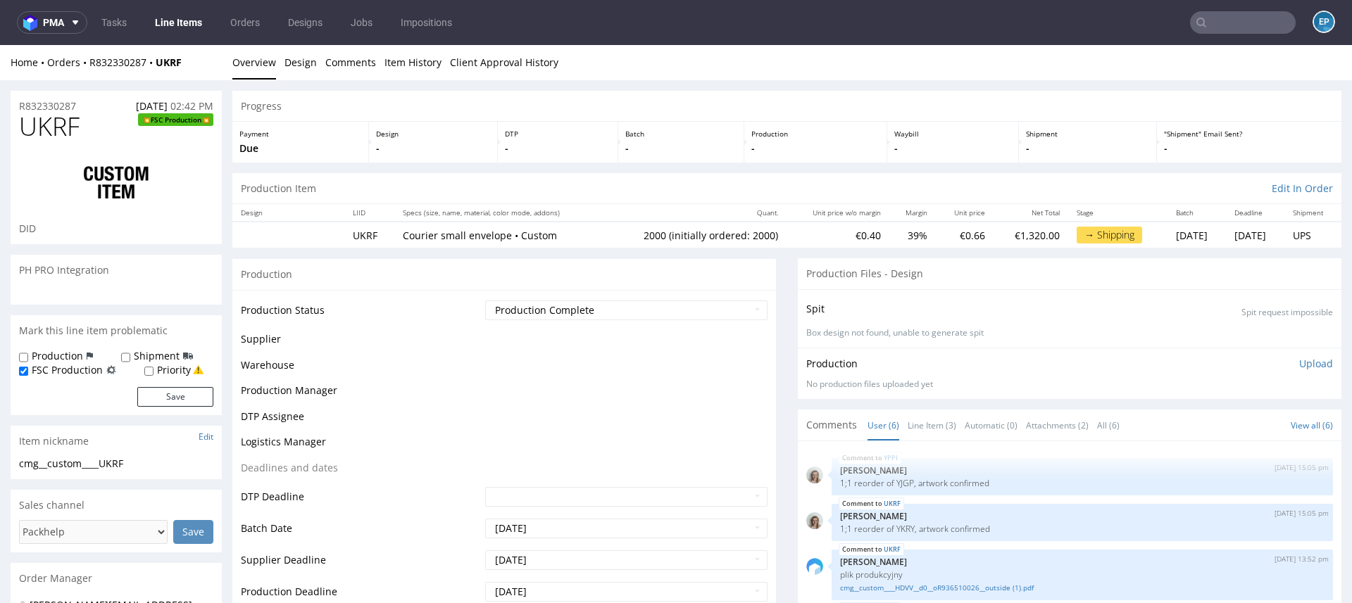
scroll to position [72, 0]
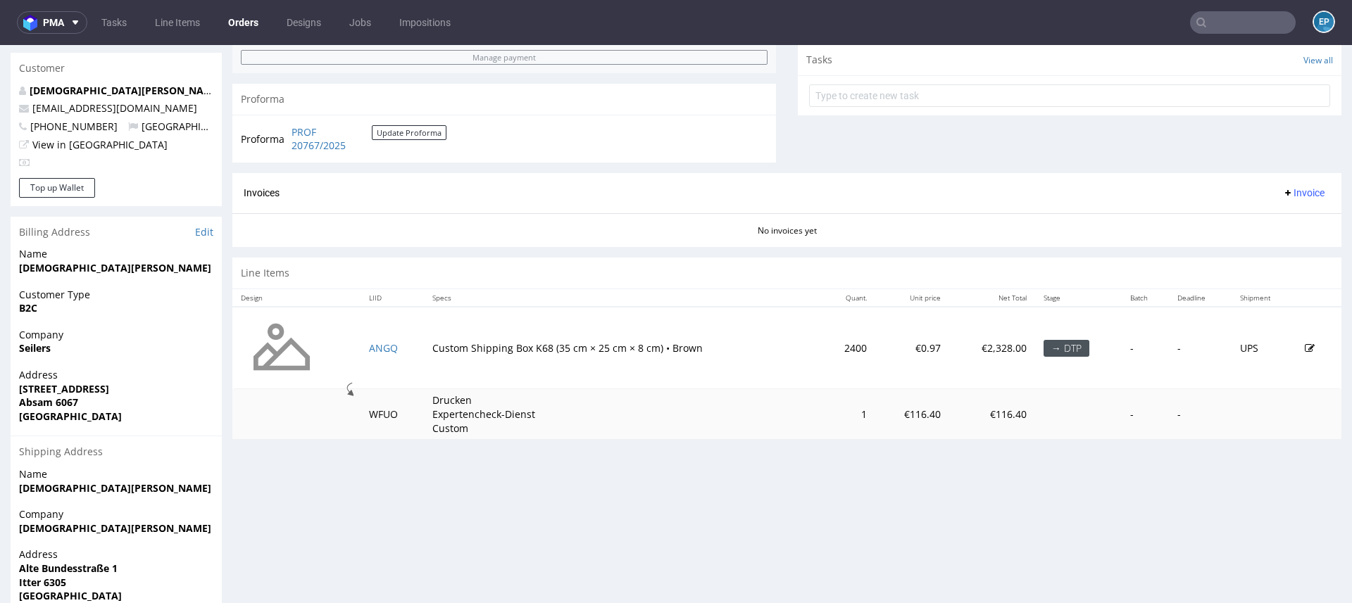
scroll to position [550, 0]
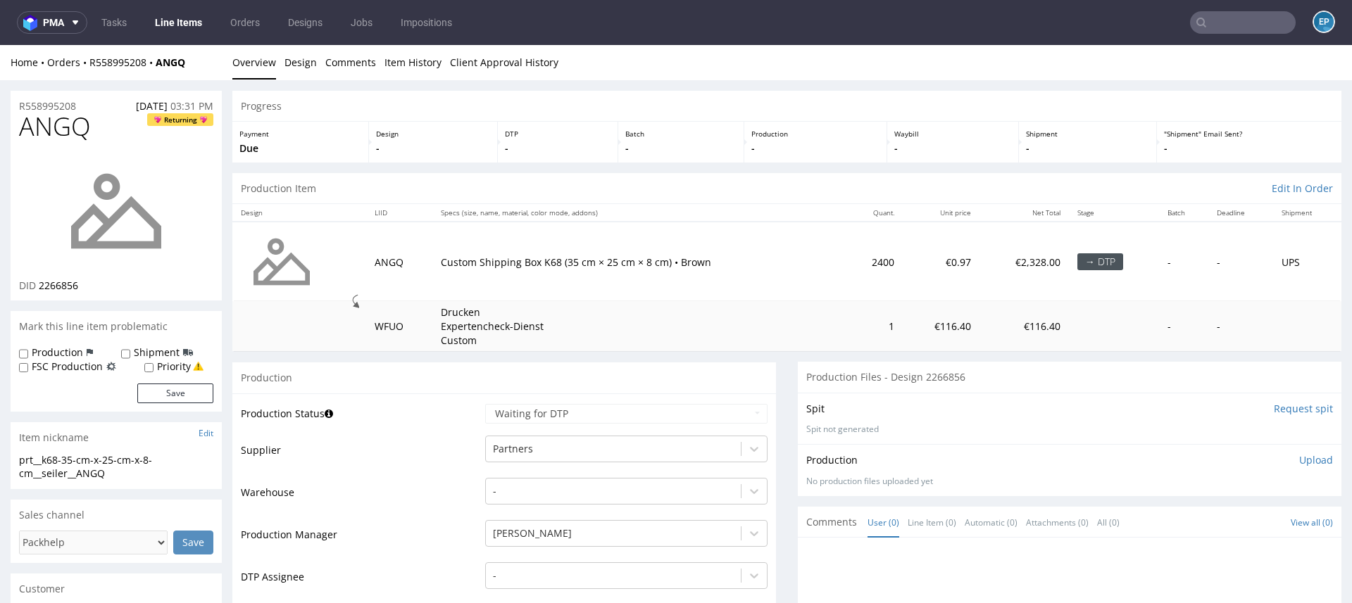
click at [61, 353] on label "Production" at bounding box center [57, 353] width 51 height 14
click at [28, 353] on input "Production" at bounding box center [23, 353] width 9 height 11
checkbox input "true"
click at [186, 394] on button "Save" at bounding box center [175, 394] width 76 height 20
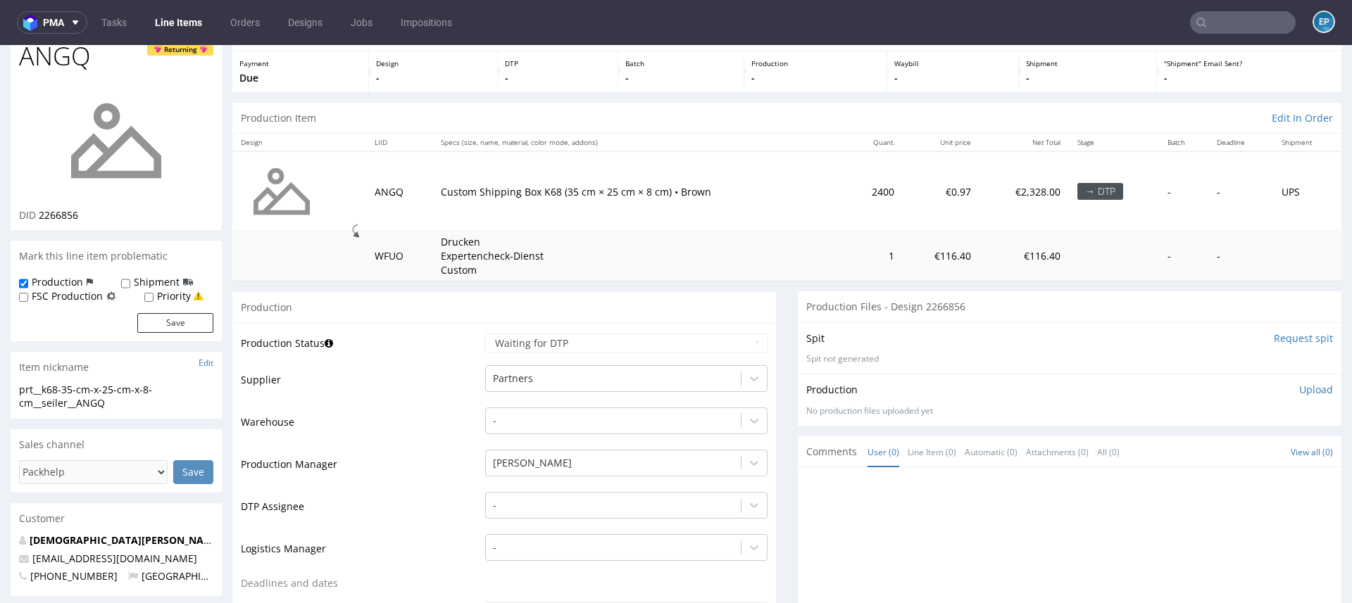
scroll to position [101, 0]
